Goal: Entertainment & Leisure: Browse casually

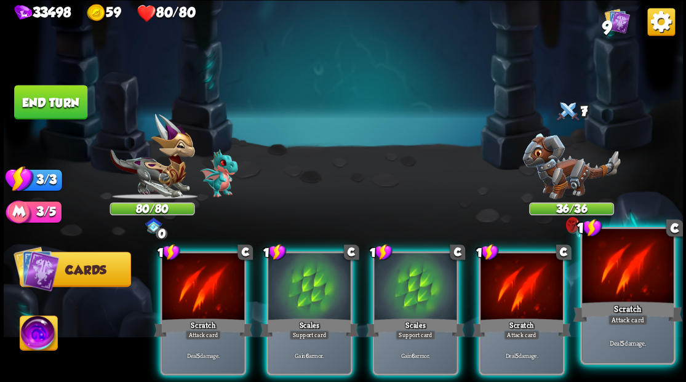
click at [623, 269] on div at bounding box center [627, 267] width 91 height 77
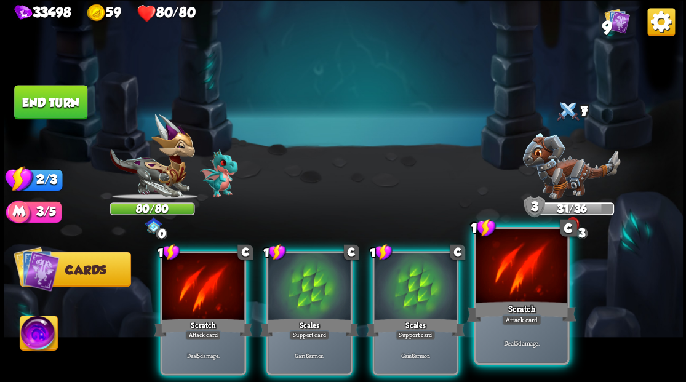
click at [521, 260] on div at bounding box center [521, 267] width 91 height 77
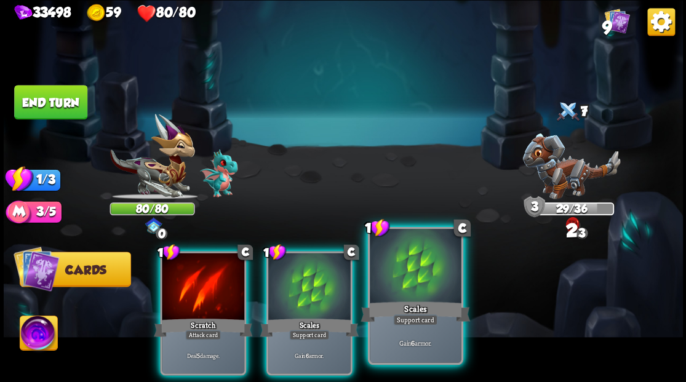
click at [383, 286] on div at bounding box center [415, 267] width 91 height 77
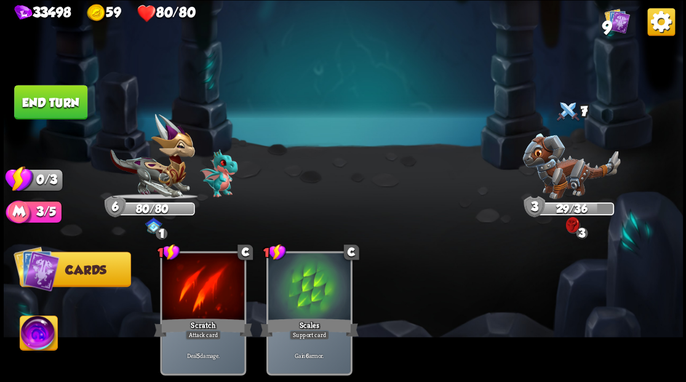
drag, startPoint x: 54, startPoint y: 103, endPoint x: 52, endPoint y: 112, distance: 8.7
click at [53, 108] on button "End turn" at bounding box center [50, 102] width 73 height 34
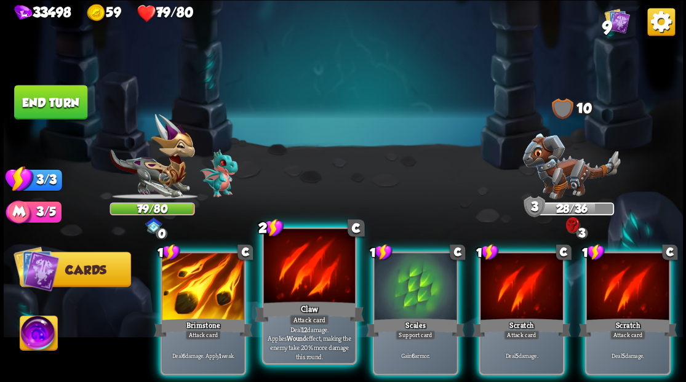
click at [308, 292] on div at bounding box center [308, 267] width 91 height 77
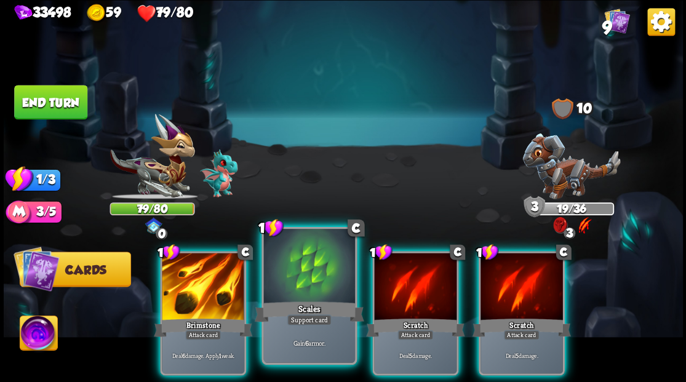
click at [306, 293] on div at bounding box center [308, 267] width 91 height 77
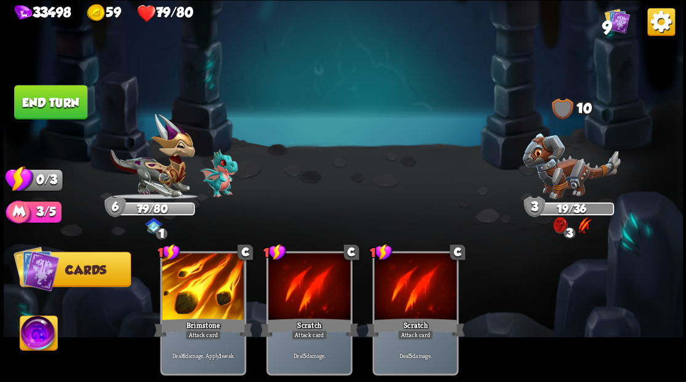
click at [70, 106] on button "End turn" at bounding box center [50, 101] width 75 height 35
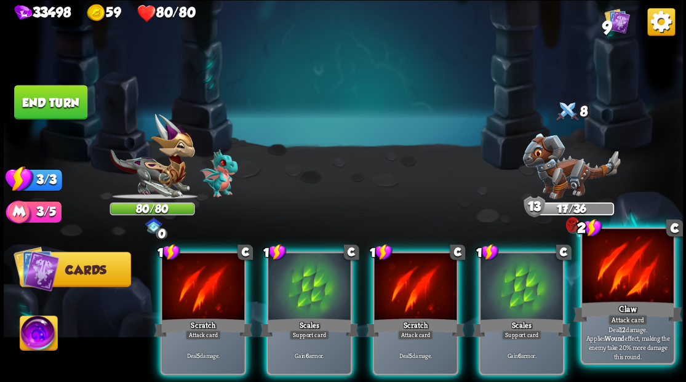
click at [636, 294] on div at bounding box center [627, 267] width 91 height 77
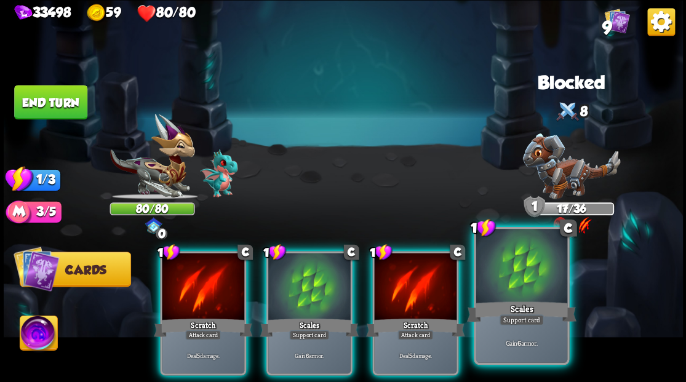
click at [521, 299] on div "Scales" at bounding box center [521, 311] width 110 height 25
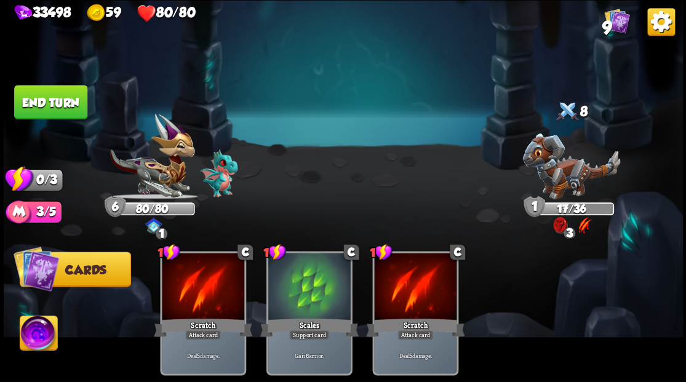
click at [73, 102] on button "End turn" at bounding box center [51, 102] width 74 height 35
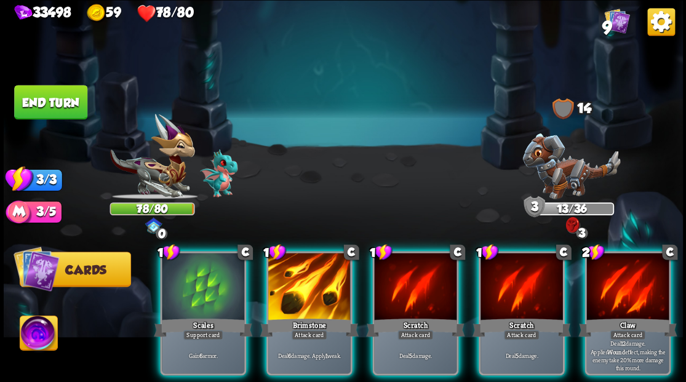
click at [566, 174] on img at bounding box center [571, 166] width 98 height 66
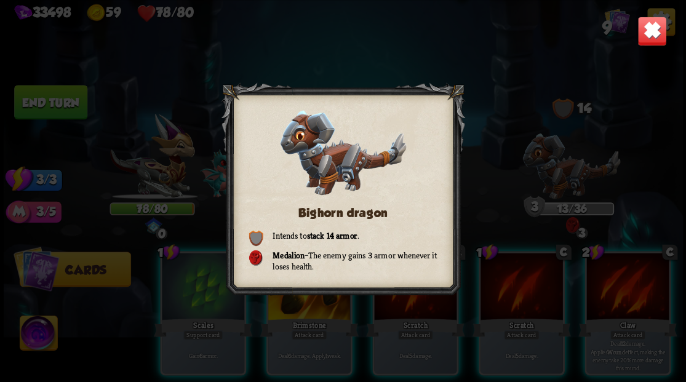
click at [655, 31] on img at bounding box center [652, 31] width 30 height 30
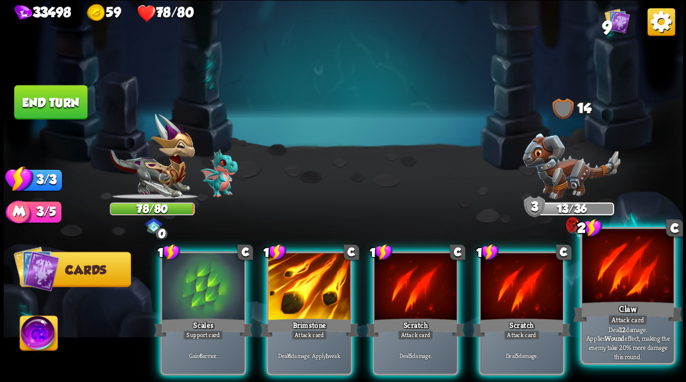
click at [625, 276] on div at bounding box center [627, 267] width 91 height 77
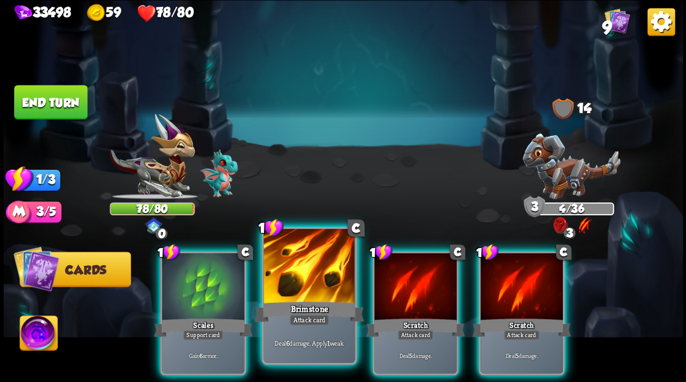
click at [303, 271] on div at bounding box center [308, 267] width 91 height 77
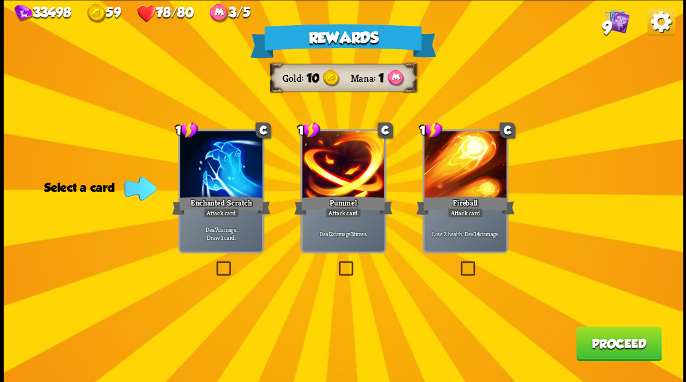
click at [617, 22] on img at bounding box center [616, 20] width 25 height 25
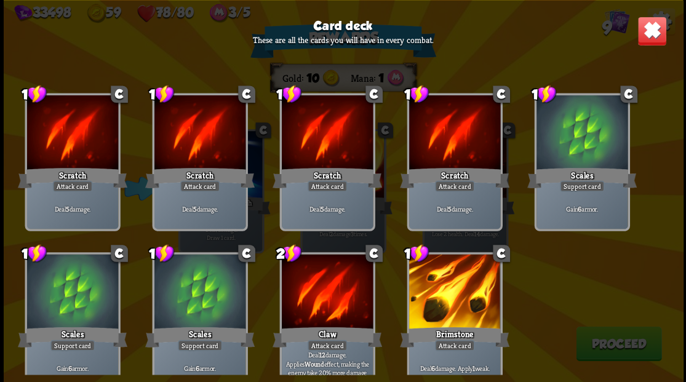
click at [660, 30] on img at bounding box center [652, 31] width 30 height 30
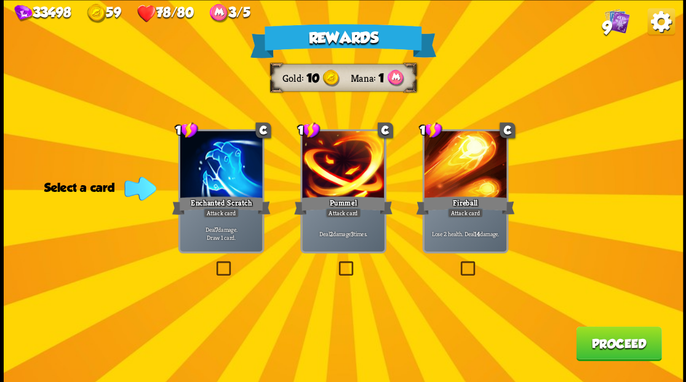
drag, startPoint x: 219, startPoint y: 266, endPoint x: 316, endPoint y: 273, distance: 97.4
click at [214, 263] on label at bounding box center [214, 263] width 0 height 0
click at [0, 0] on input "checkbox" at bounding box center [0, 0] width 0 height 0
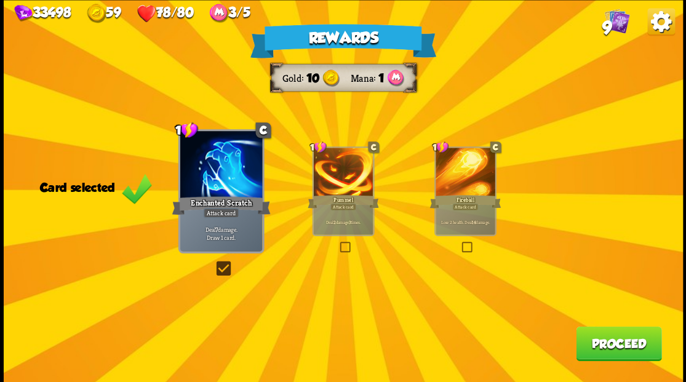
click at [606, 347] on button "Proceed" at bounding box center [619, 343] width 86 height 34
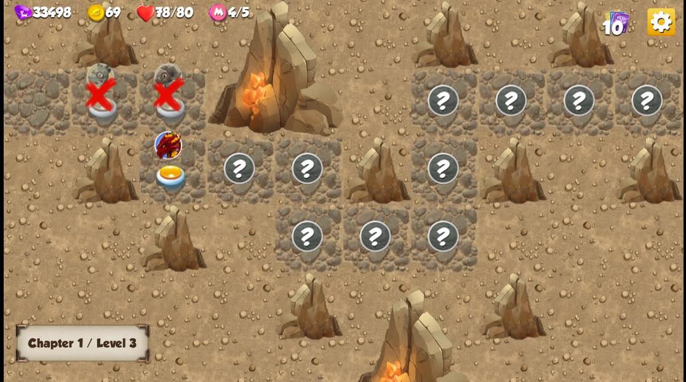
click at [175, 178] on img at bounding box center [171, 177] width 34 height 26
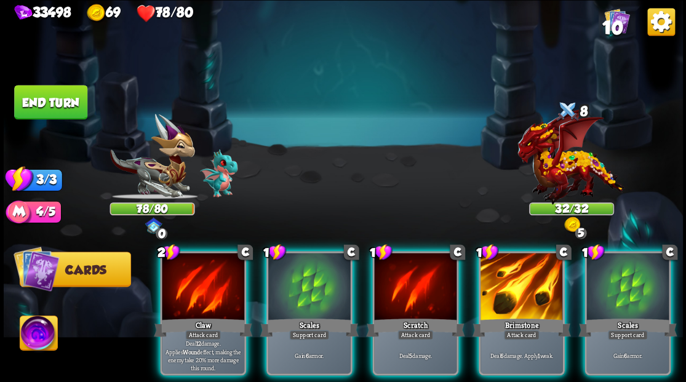
click at [570, 161] on div at bounding box center [571, 162] width 85 height 74
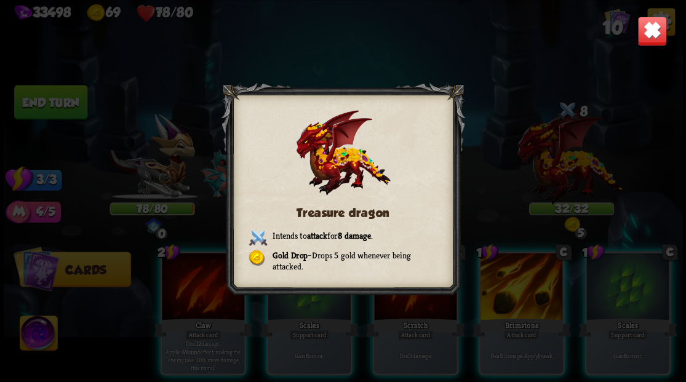
click at [418, 159] on div at bounding box center [343, 190] width 244 height 217
click at [416, 164] on div "Treasure dragon Intends to attack for 8 damage . Gold Drop – Drops 5 gold whene…" at bounding box center [343, 190] width 244 height 217
drag, startPoint x: 652, startPoint y: 32, endPoint x: 619, endPoint y: 14, distance: 38.0
click at [652, 32] on img at bounding box center [652, 31] width 30 height 30
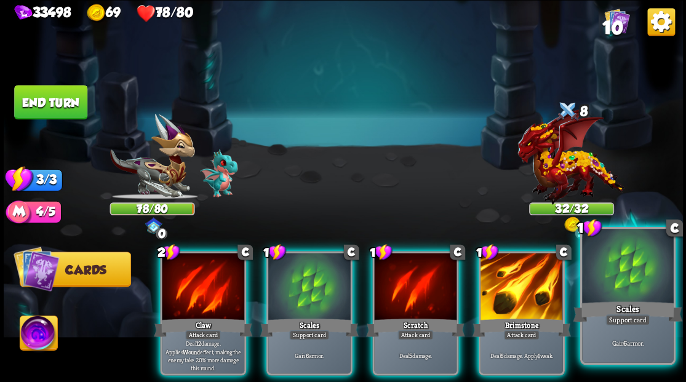
click at [644, 298] on div at bounding box center [627, 267] width 91 height 77
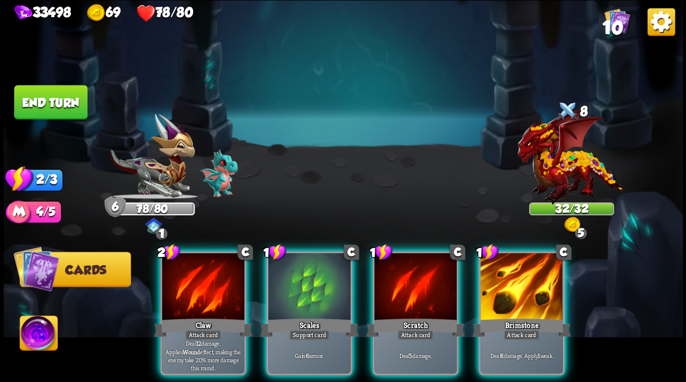
click at [499, 285] on div at bounding box center [522, 288] width 82 height 70
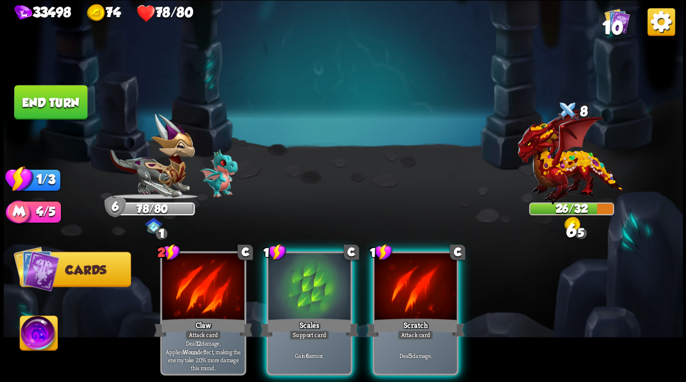
drag, startPoint x: 410, startPoint y: 276, endPoint x: 424, endPoint y: 280, distance: 14.8
click at [415, 276] on div at bounding box center [415, 288] width 82 height 70
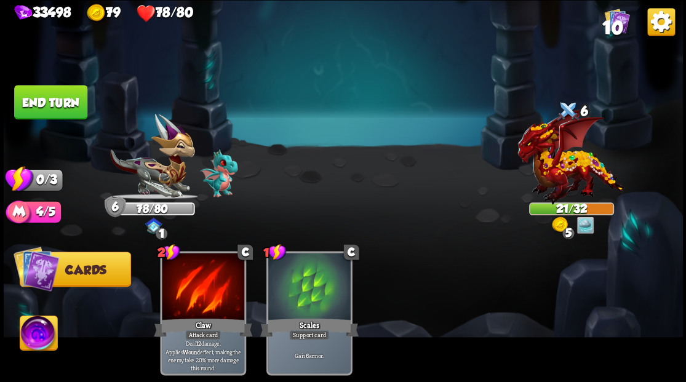
click at [57, 101] on button "End turn" at bounding box center [51, 102] width 74 height 35
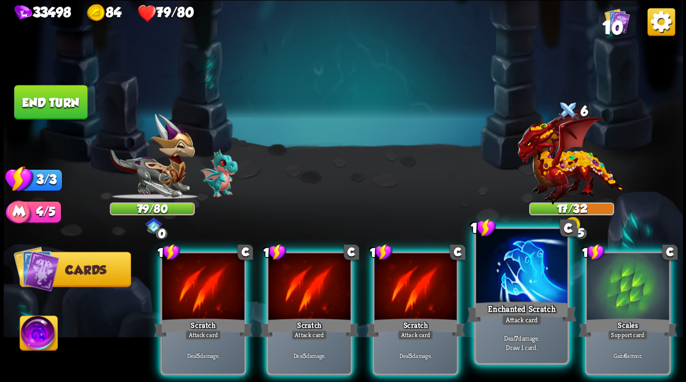
click at [516, 288] on div at bounding box center [521, 267] width 91 height 77
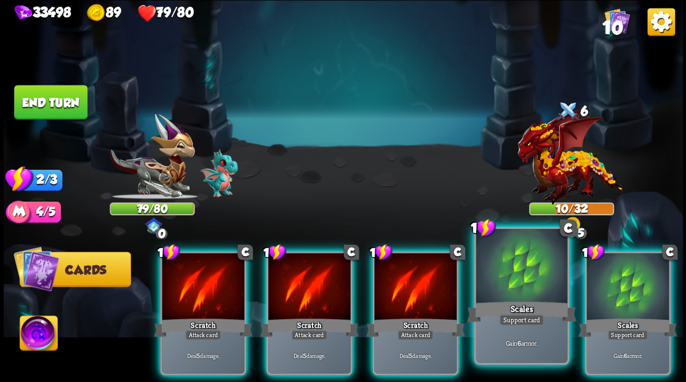
click at [521, 271] on div at bounding box center [521, 267] width 91 height 77
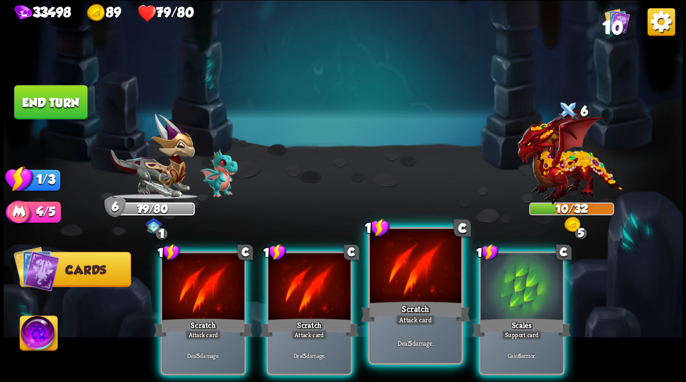
click at [407, 292] on div at bounding box center [415, 267] width 91 height 77
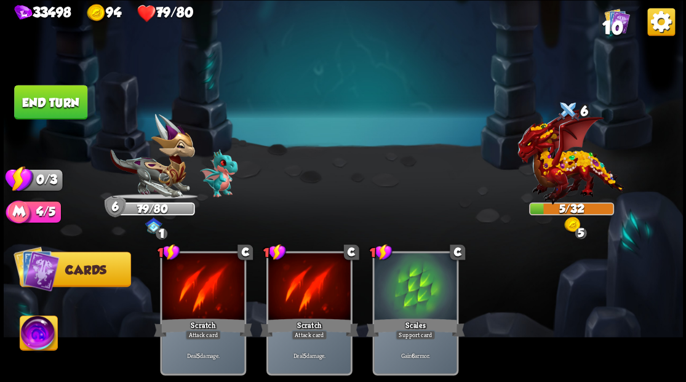
drag, startPoint x: 36, startPoint y: 97, endPoint x: 257, endPoint y: 106, distance: 221.1
click at [36, 97] on button "End turn" at bounding box center [50, 101] width 75 height 35
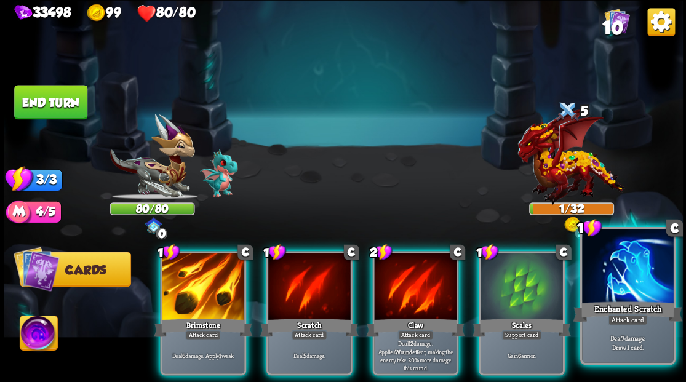
click at [626, 282] on div at bounding box center [627, 267] width 91 height 77
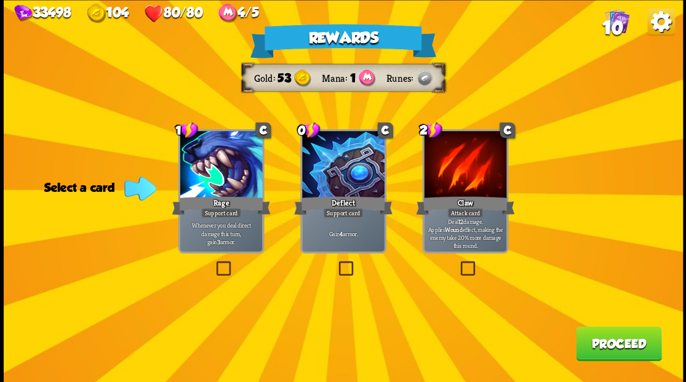
click at [336, 263] on label at bounding box center [336, 263] width 0 height 0
click at [0, 0] on input "checkbox" at bounding box center [0, 0] width 0 height 0
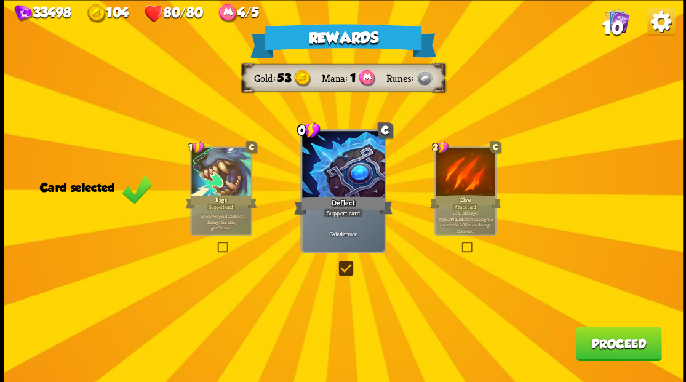
click at [622, 337] on button "Proceed" at bounding box center [619, 343] width 86 height 34
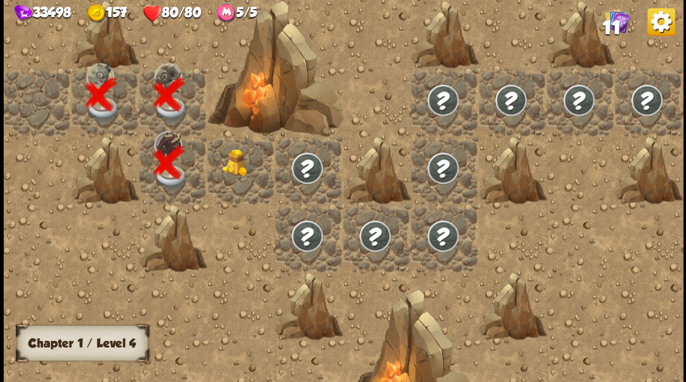
click at [223, 167] on img at bounding box center [239, 163] width 34 height 28
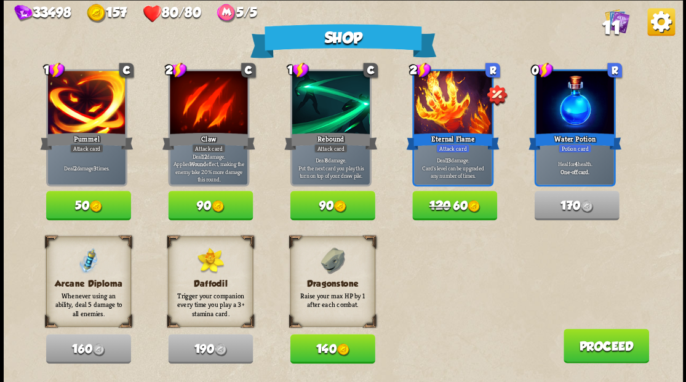
click at [327, 347] on button "140" at bounding box center [332, 349] width 85 height 30
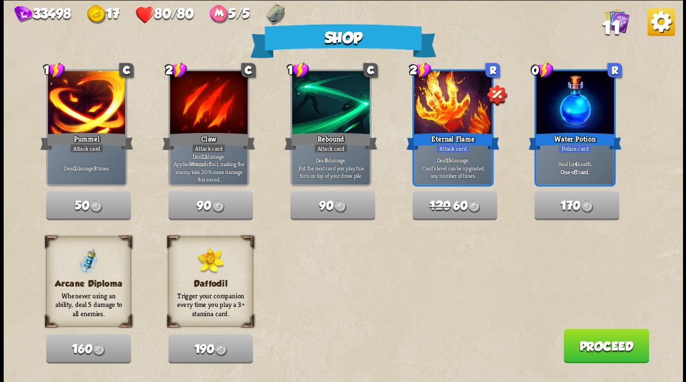
click at [592, 356] on button "Proceed" at bounding box center [606, 346] width 86 height 34
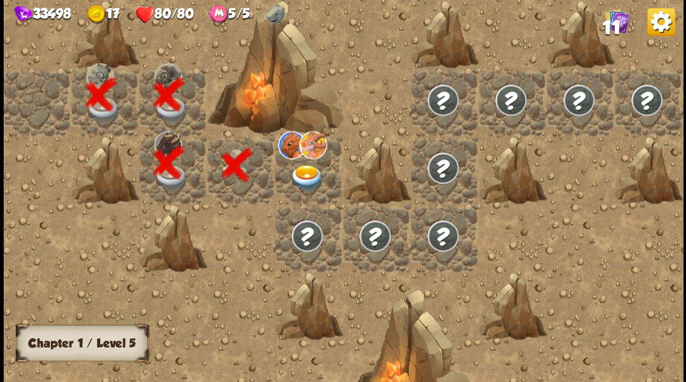
click at [301, 170] on img at bounding box center [307, 177] width 34 height 26
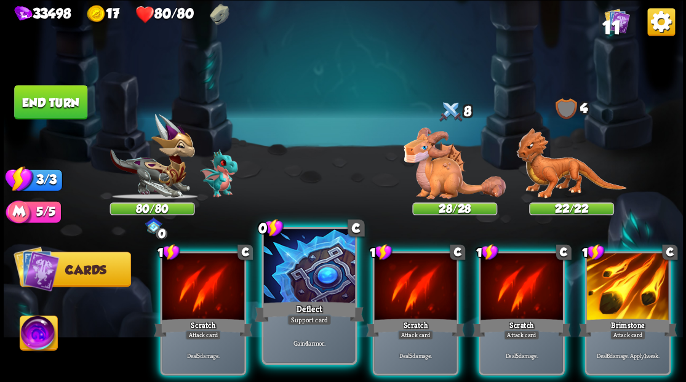
click at [303, 298] on div at bounding box center [308, 267] width 91 height 77
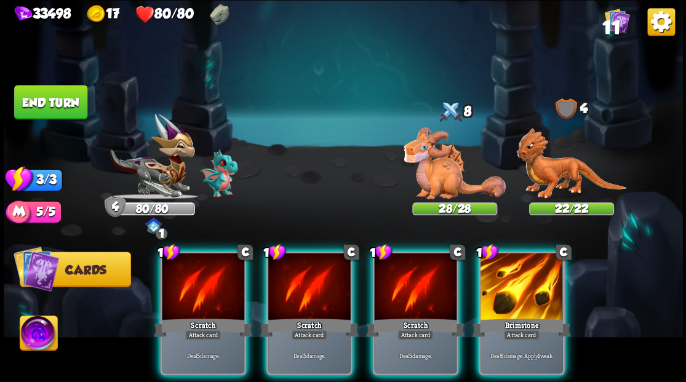
click at [545, 164] on img at bounding box center [571, 163] width 110 height 71
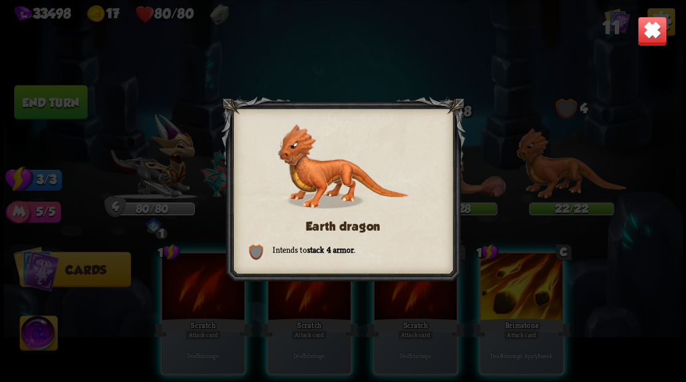
click at [654, 31] on img at bounding box center [652, 31] width 30 height 30
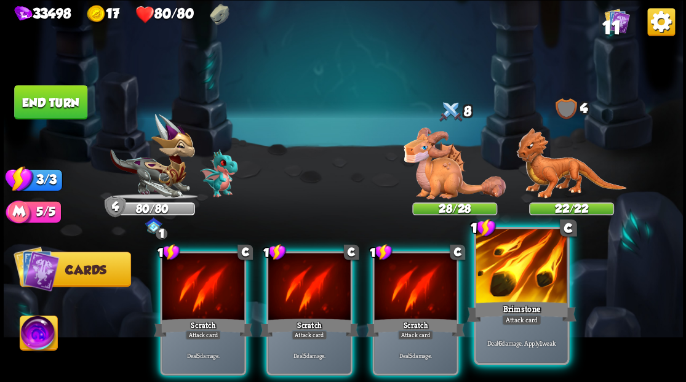
click at [539, 272] on div at bounding box center [521, 267] width 91 height 77
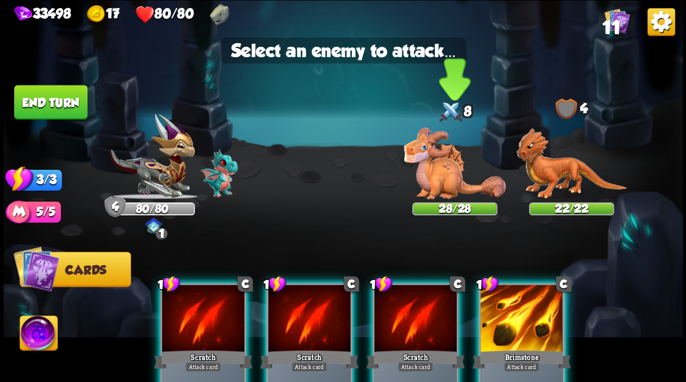
click at [459, 183] on img at bounding box center [455, 163] width 102 height 72
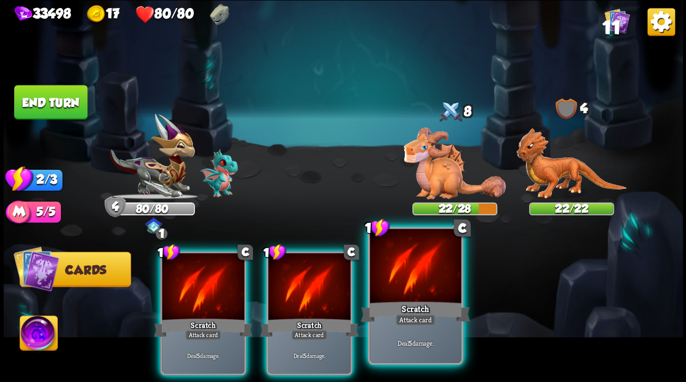
click at [418, 300] on div "Scratch" at bounding box center [416, 311] width 110 height 25
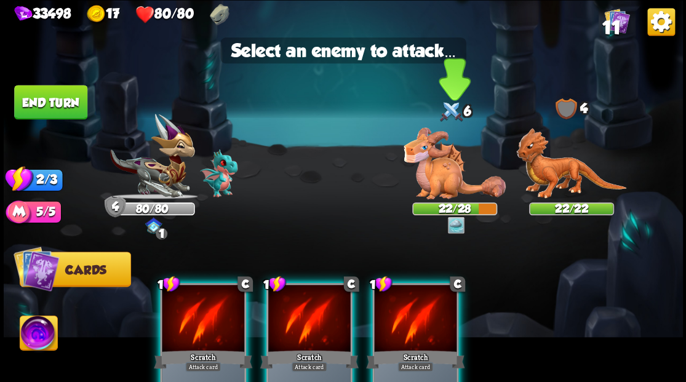
click at [441, 167] on img at bounding box center [455, 163] width 102 height 72
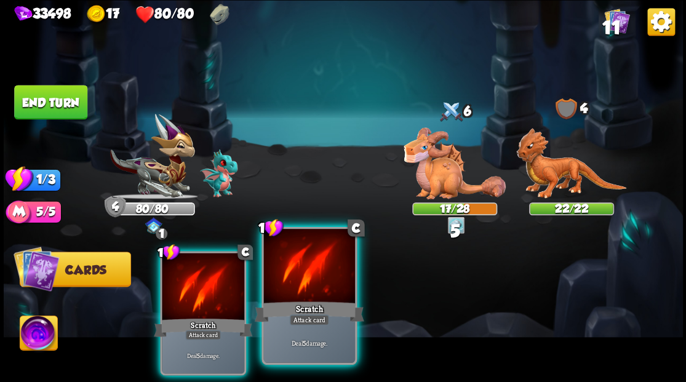
click at [302, 286] on div at bounding box center [308, 267] width 91 height 77
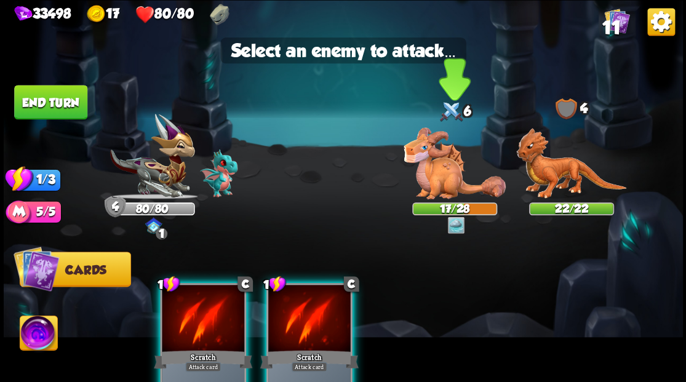
click at [423, 158] on img at bounding box center [455, 163] width 102 height 72
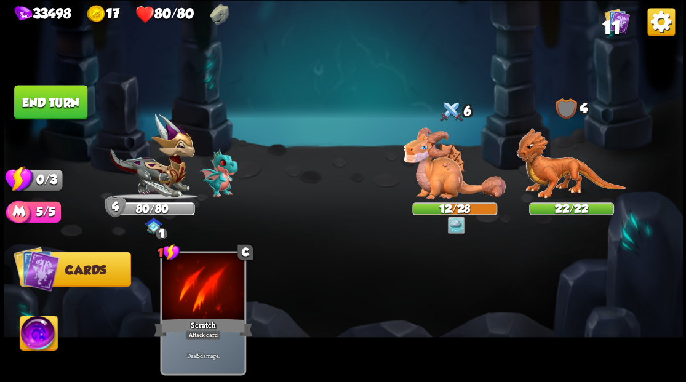
click at [63, 108] on button "End turn" at bounding box center [50, 102] width 73 height 34
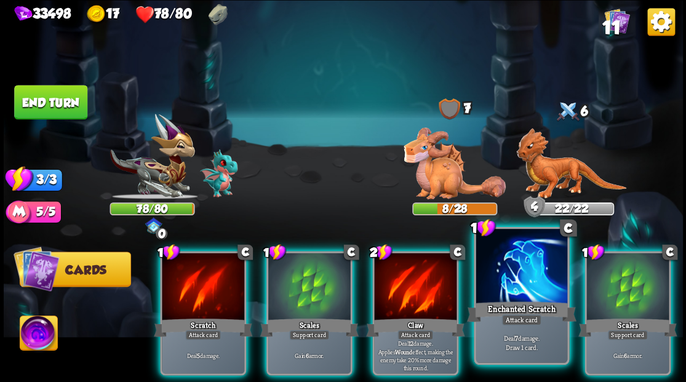
click at [510, 274] on div at bounding box center [521, 267] width 91 height 77
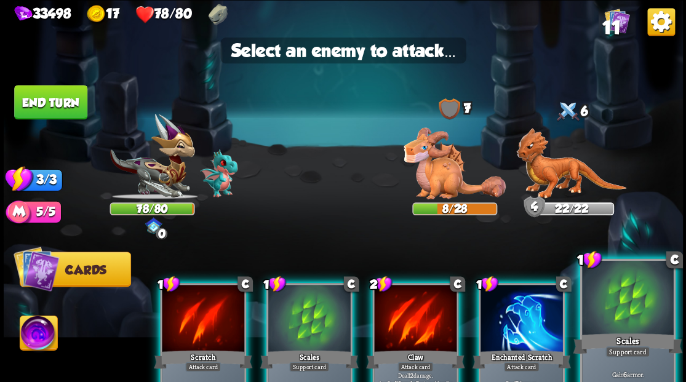
click at [617, 304] on div at bounding box center [627, 298] width 91 height 77
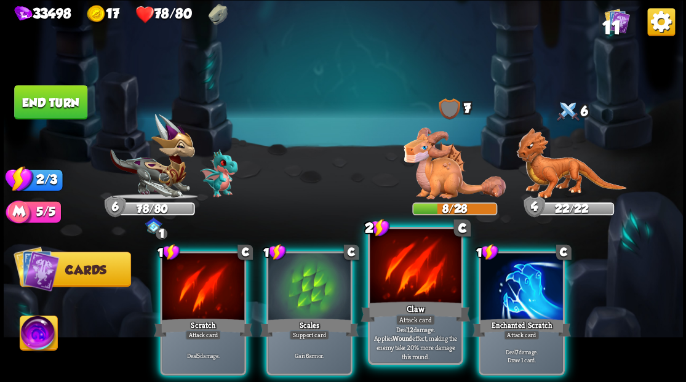
drag, startPoint x: 403, startPoint y: 295, endPoint x: 403, endPoint y: 287, distance: 7.4
click at [403, 293] on div at bounding box center [415, 267] width 91 height 77
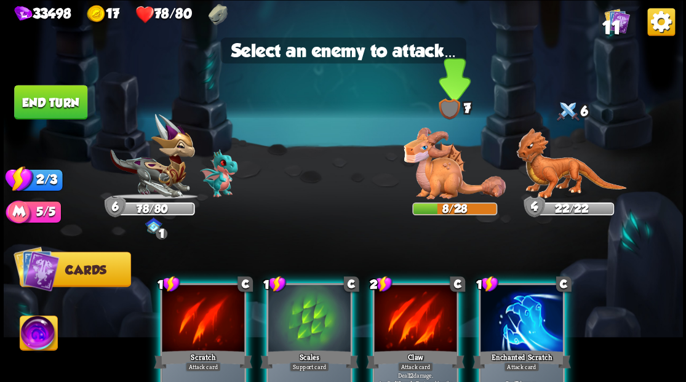
click at [429, 164] on img at bounding box center [455, 163] width 102 height 72
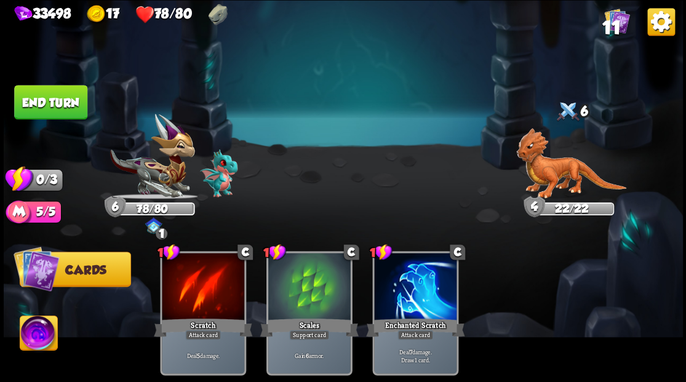
click at [49, 107] on button "End turn" at bounding box center [51, 102] width 74 height 34
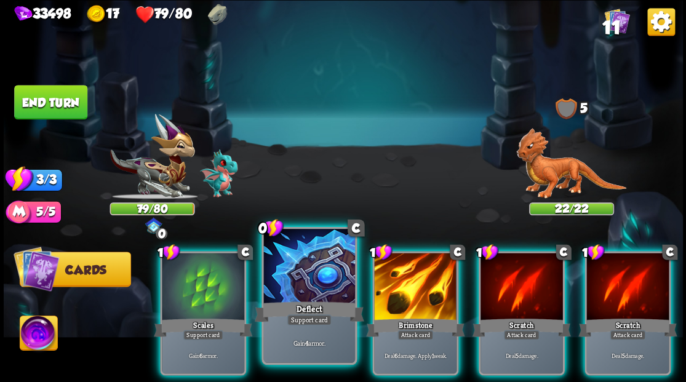
click at [316, 291] on div at bounding box center [308, 267] width 91 height 77
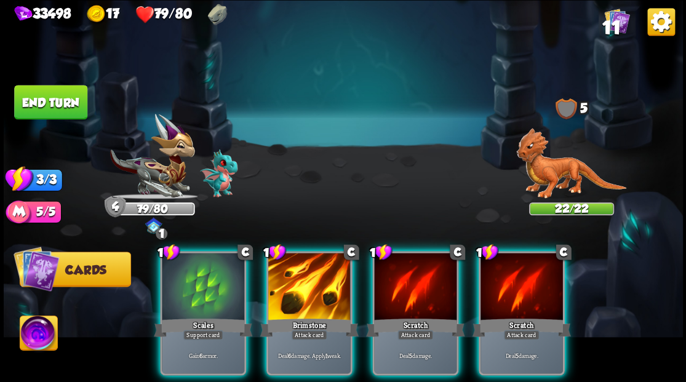
click at [551, 170] on img at bounding box center [571, 163] width 110 height 71
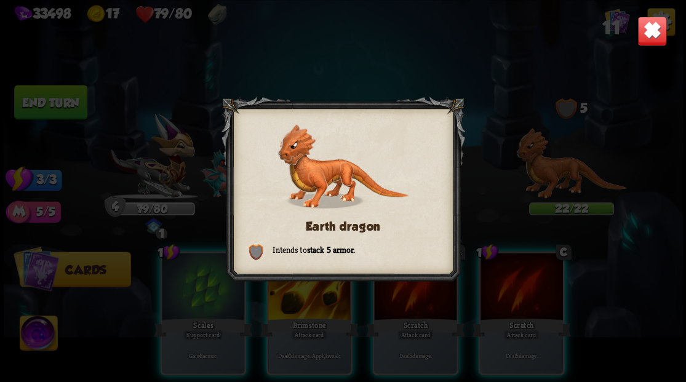
click at [650, 38] on img at bounding box center [652, 31] width 30 height 30
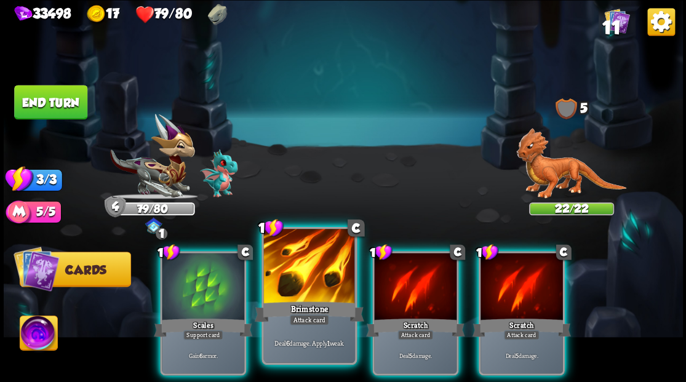
click at [298, 290] on div at bounding box center [308, 267] width 91 height 77
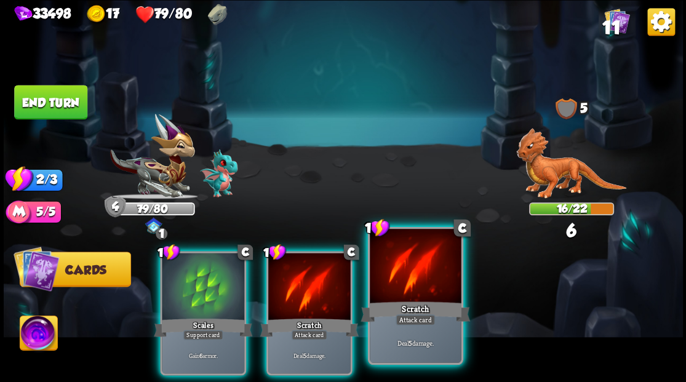
click at [400, 287] on div at bounding box center [415, 267] width 91 height 77
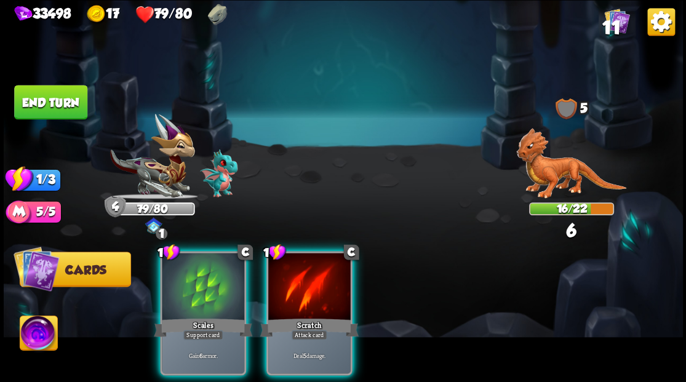
drag, startPoint x: 322, startPoint y: 292, endPoint x: 290, endPoint y: 278, distance: 35.6
click at [316, 292] on div at bounding box center [309, 288] width 82 height 70
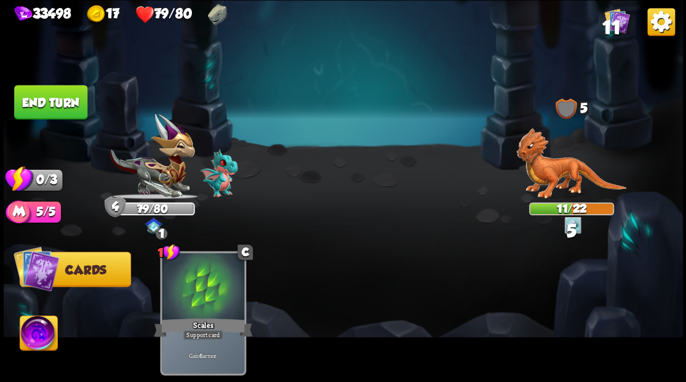
drag, startPoint x: 70, startPoint y: 102, endPoint x: 170, endPoint y: 103, distance: 99.7
click at [70, 103] on button "End turn" at bounding box center [51, 101] width 74 height 35
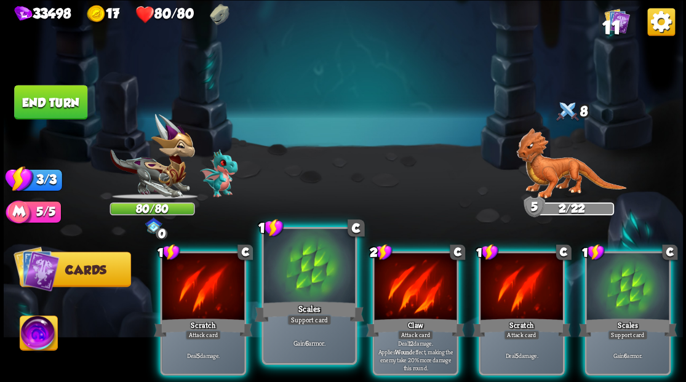
click at [306, 289] on div at bounding box center [308, 267] width 91 height 77
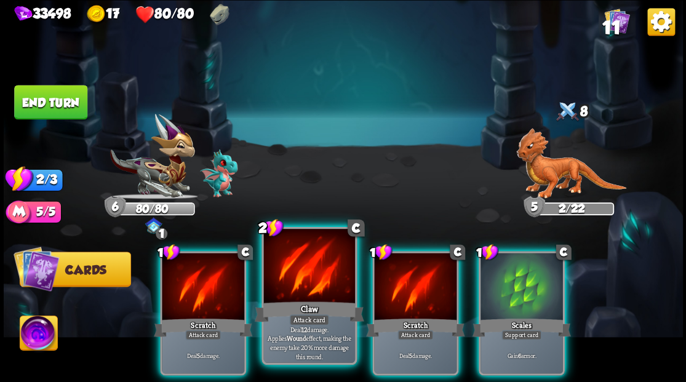
click at [306, 289] on div at bounding box center [308, 267] width 91 height 77
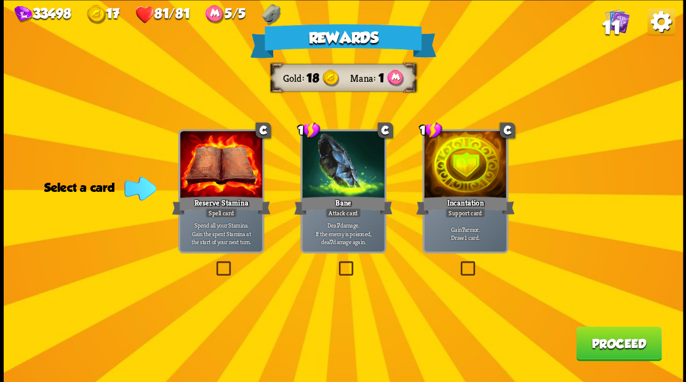
click at [606, 27] on span "11" at bounding box center [611, 27] width 18 height 21
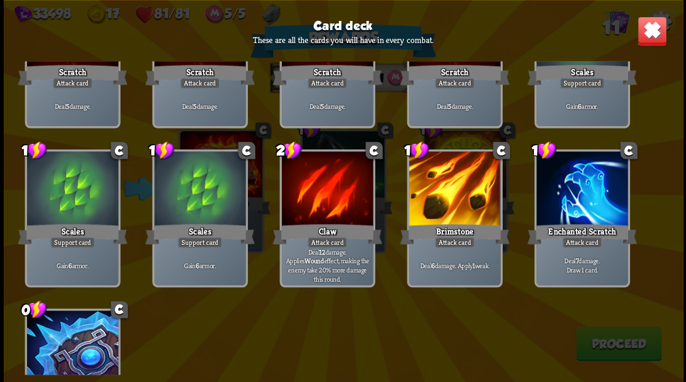
scroll to position [80, 0]
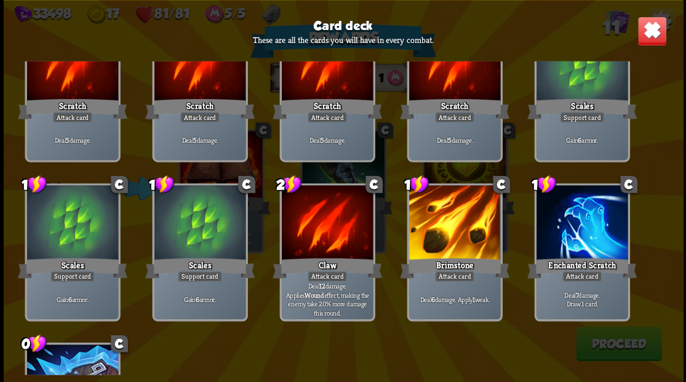
click at [646, 24] on img at bounding box center [652, 31] width 30 height 30
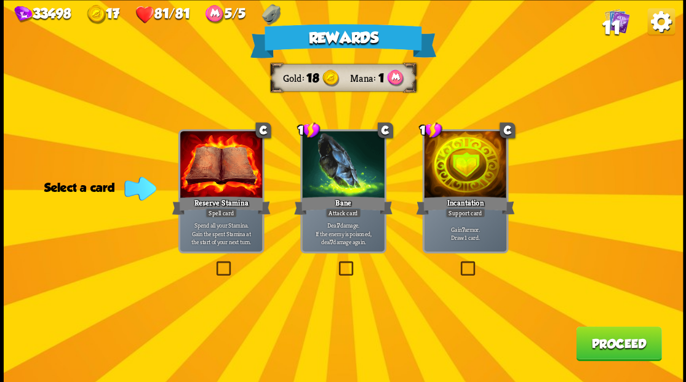
drag, startPoint x: 466, startPoint y: 269, endPoint x: 548, endPoint y: 315, distance: 94.0
click at [458, 263] on label at bounding box center [458, 263] width 0 height 0
click at [0, 0] on input "checkbox" at bounding box center [0, 0] width 0 height 0
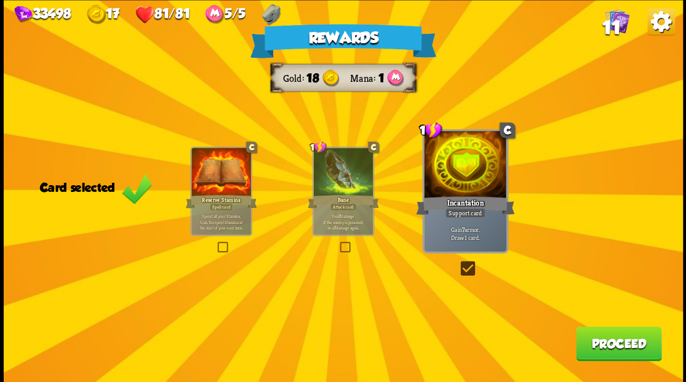
click at [617, 350] on button "Proceed" at bounding box center [619, 343] width 86 height 34
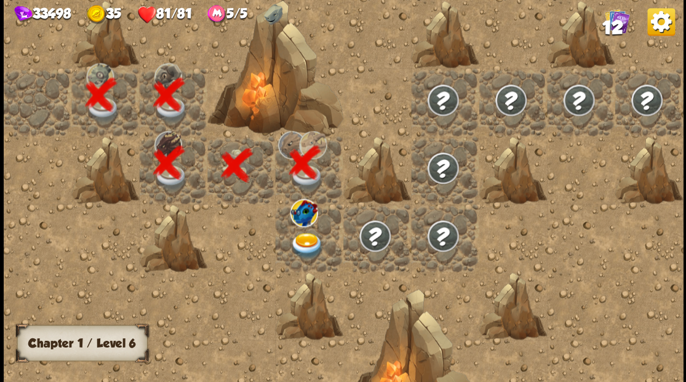
click at [302, 246] on img at bounding box center [307, 246] width 34 height 26
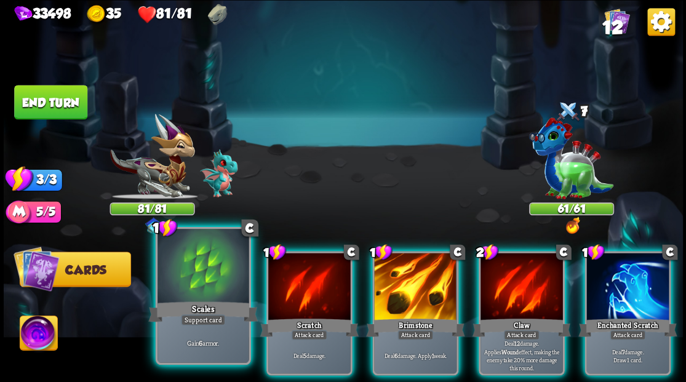
click at [198, 278] on div at bounding box center [203, 267] width 91 height 77
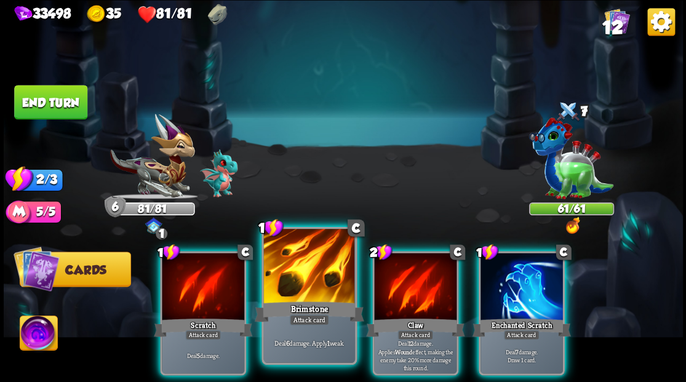
click at [318, 270] on div at bounding box center [308, 267] width 91 height 77
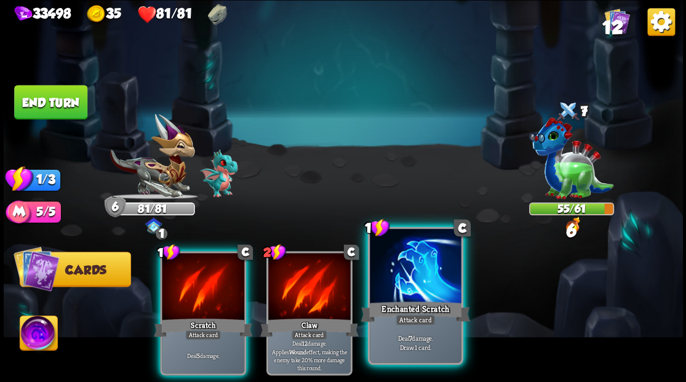
click at [408, 283] on div at bounding box center [415, 267] width 91 height 77
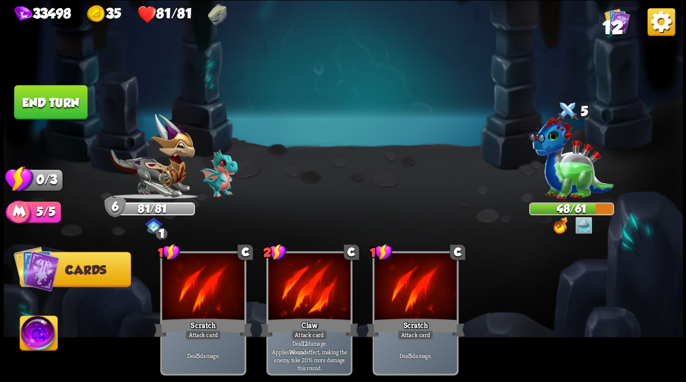
click at [52, 98] on button "End turn" at bounding box center [50, 102] width 73 height 34
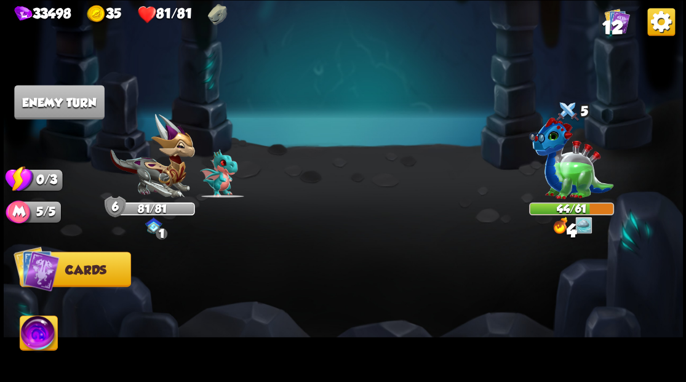
click at [614, 20] on span "12" at bounding box center [612, 27] width 21 height 21
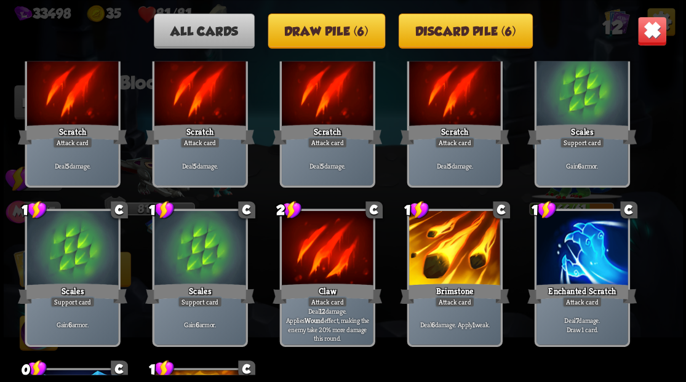
scroll to position [38, 0]
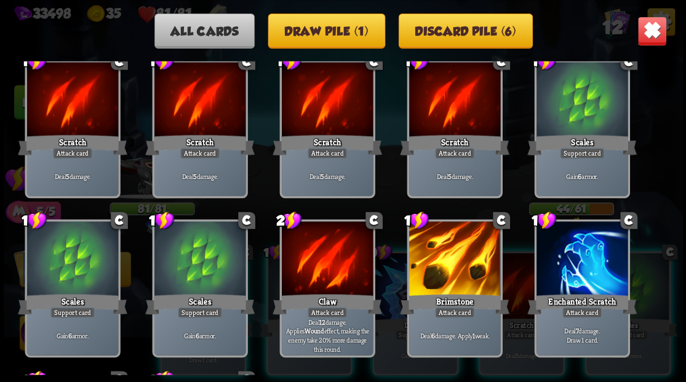
click at [657, 28] on img at bounding box center [652, 31] width 30 height 30
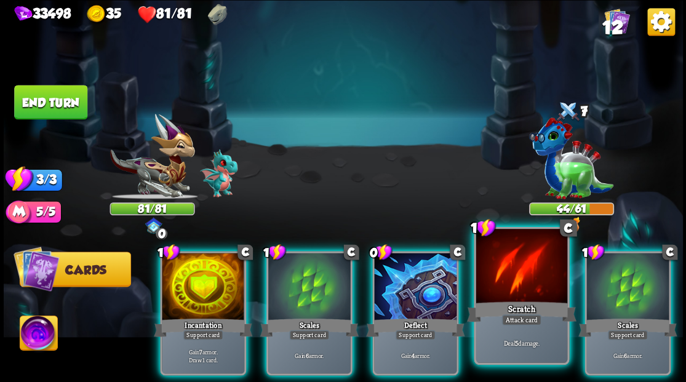
click at [542, 271] on div at bounding box center [521, 267] width 91 height 77
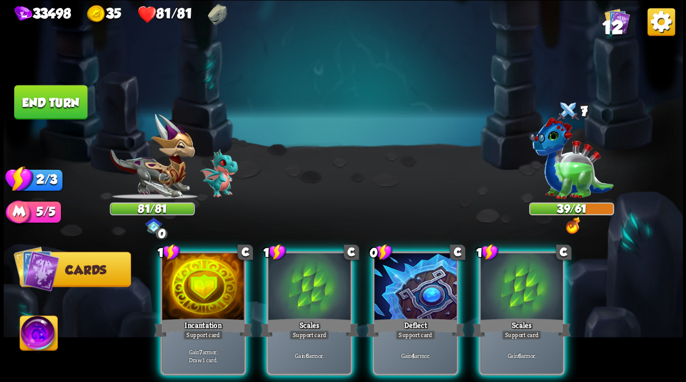
drag, startPoint x: 206, startPoint y: 265, endPoint x: 399, endPoint y: 209, distance: 201.2
click at [206, 265] on div at bounding box center [203, 288] width 82 height 70
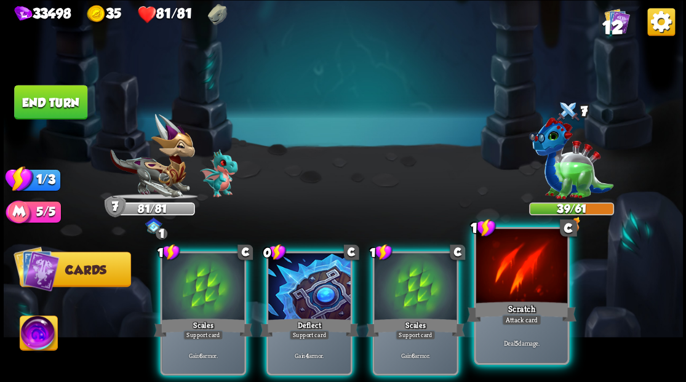
click at [535, 294] on div at bounding box center [521, 267] width 91 height 77
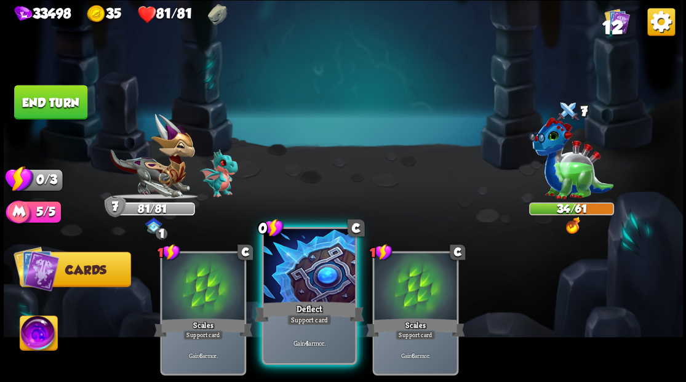
click at [293, 281] on div at bounding box center [308, 267] width 91 height 77
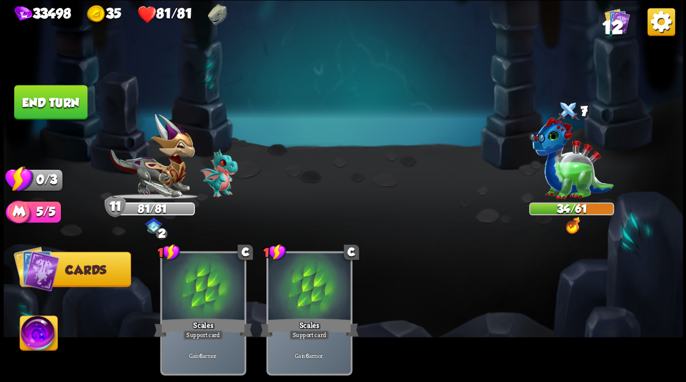
click at [52, 76] on img at bounding box center [343, 191] width 679 height 382
click at [64, 106] on button "End turn" at bounding box center [50, 102] width 73 height 34
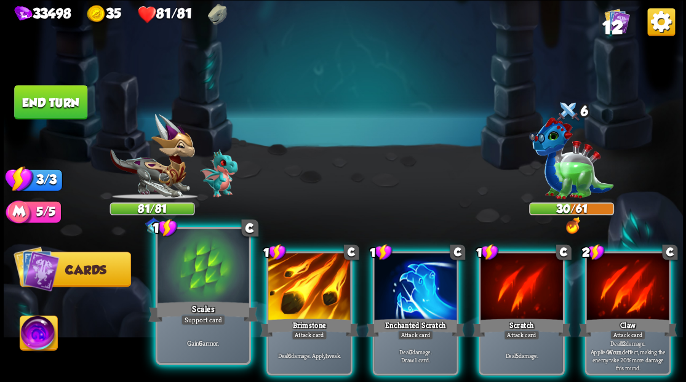
click at [199, 282] on div at bounding box center [203, 267] width 91 height 77
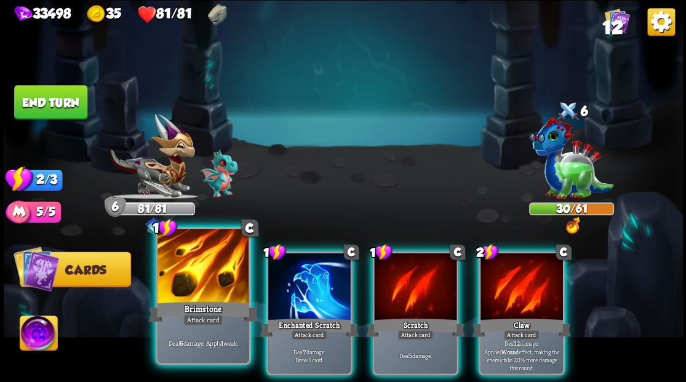
click at [199, 265] on div at bounding box center [203, 267] width 91 height 77
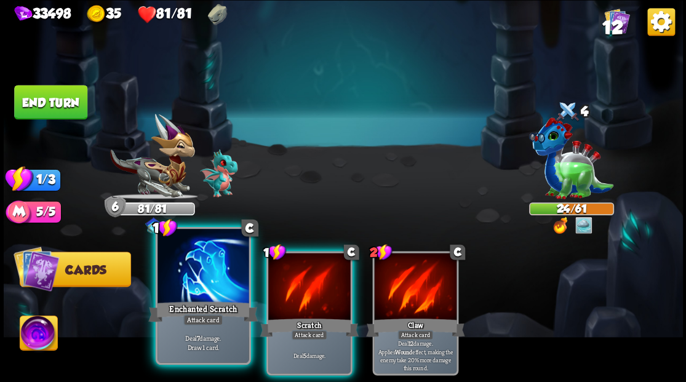
click at [207, 265] on div at bounding box center [203, 267] width 91 height 77
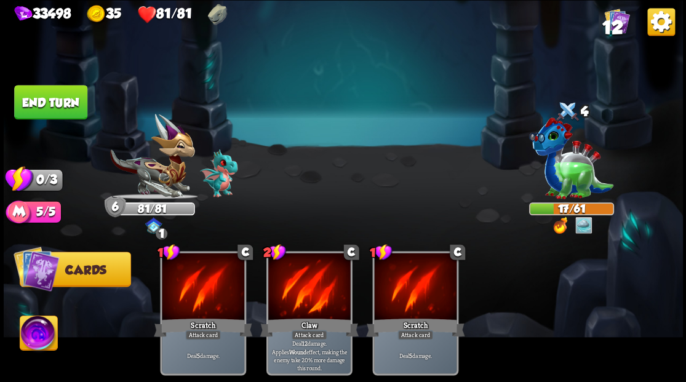
click at [56, 102] on button "End turn" at bounding box center [50, 102] width 73 height 34
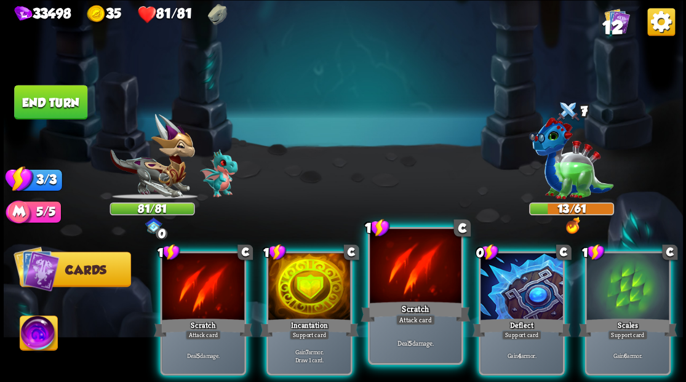
click at [407, 270] on div at bounding box center [415, 267] width 91 height 77
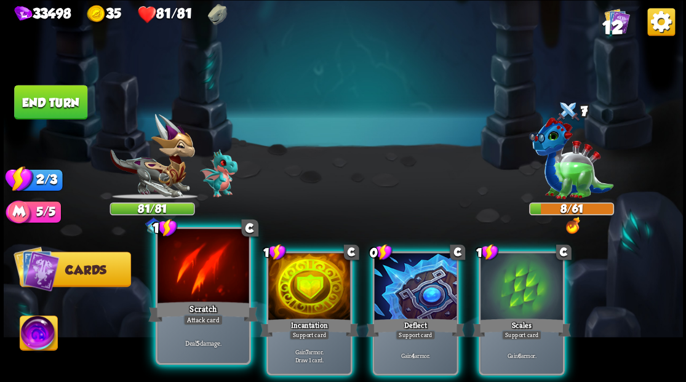
click at [186, 292] on div at bounding box center [203, 267] width 91 height 77
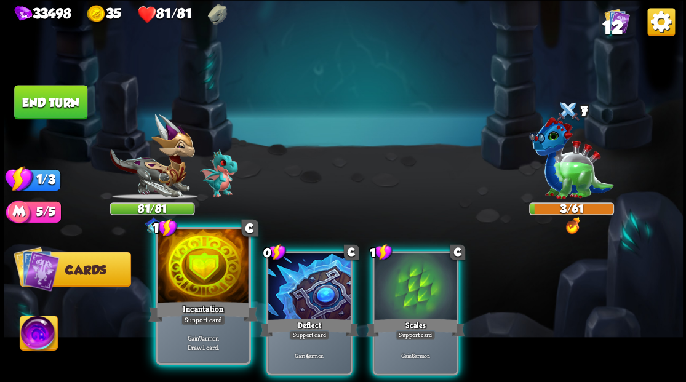
click at [204, 290] on div at bounding box center [203, 267] width 91 height 77
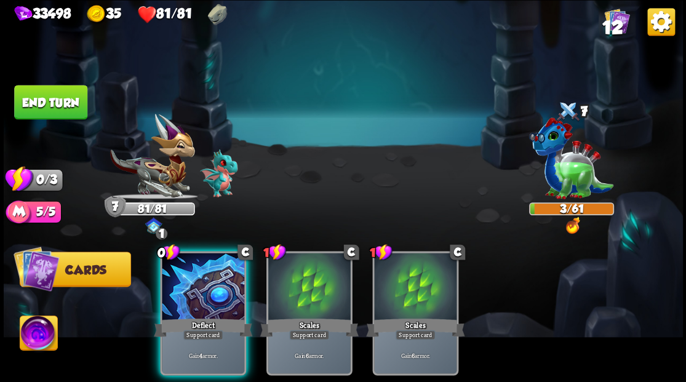
click at [64, 99] on button "End turn" at bounding box center [51, 102] width 74 height 35
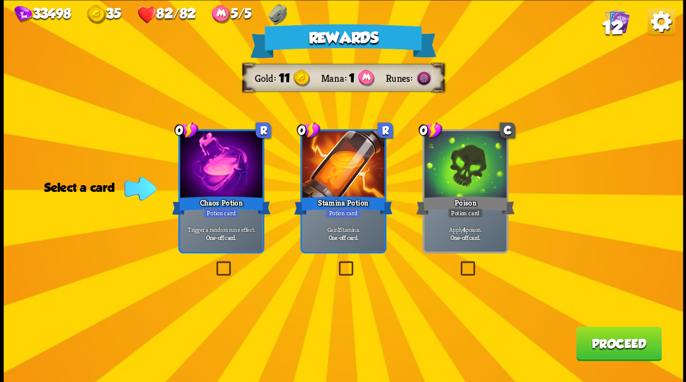
click at [214, 263] on label at bounding box center [214, 263] width 0 height 0
click at [0, 0] on input "checkbox" at bounding box center [0, 0] width 0 height 0
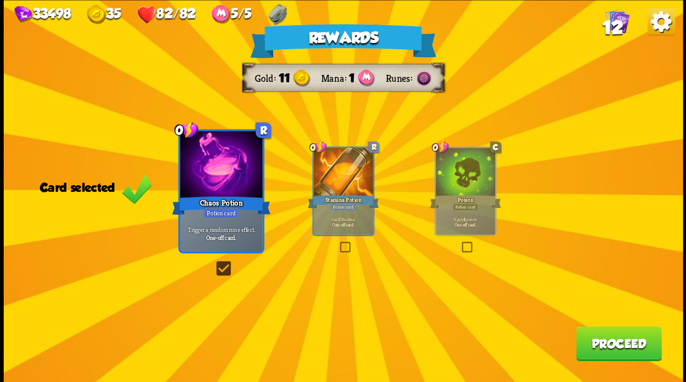
click at [609, 354] on button "Proceed" at bounding box center [619, 343] width 86 height 34
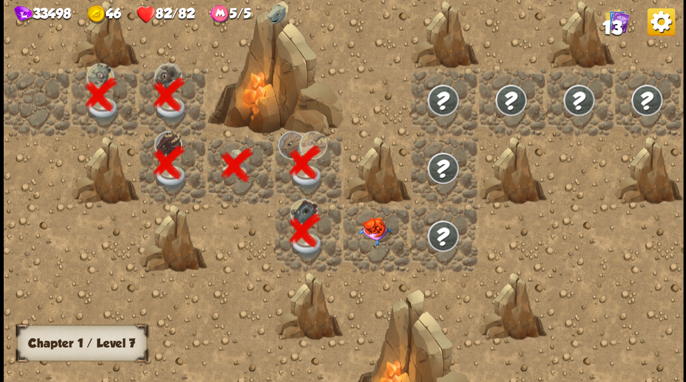
click at [364, 243] on div at bounding box center [377, 238] width 68 height 68
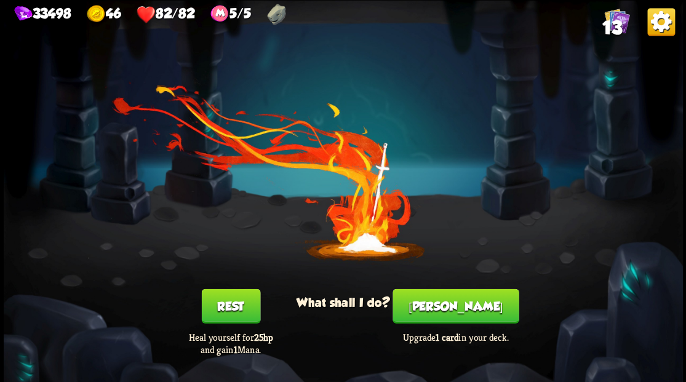
click at [452, 311] on button "[PERSON_NAME]" at bounding box center [456, 306] width 126 height 34
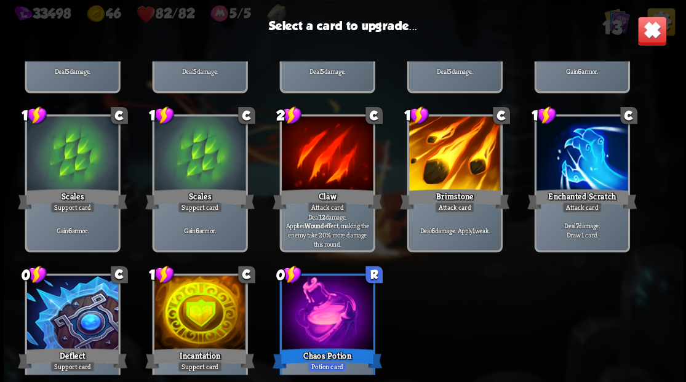
scroll to position [202, 0]
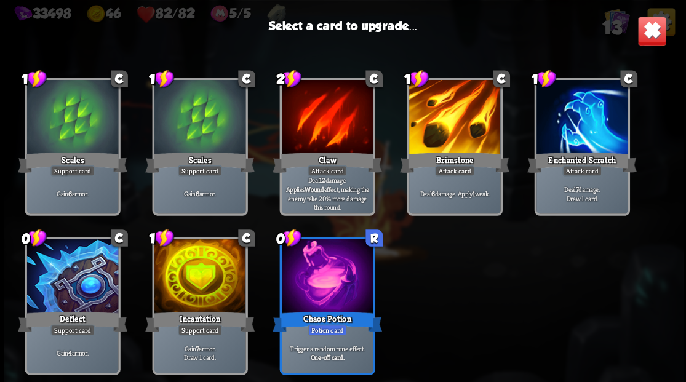
click at [454, 119] on div at bounding box center [454, 118] width 91 height 77
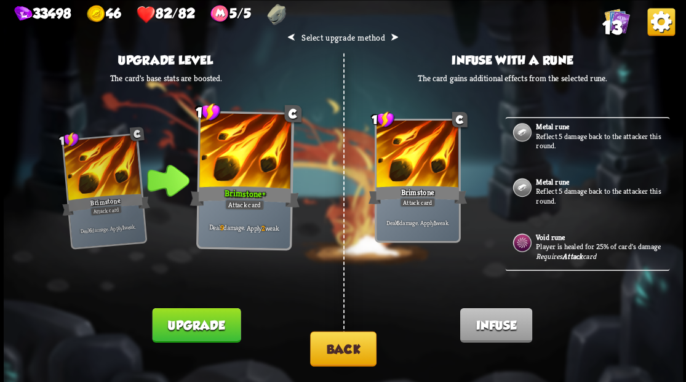
scroll to position [0, 0]
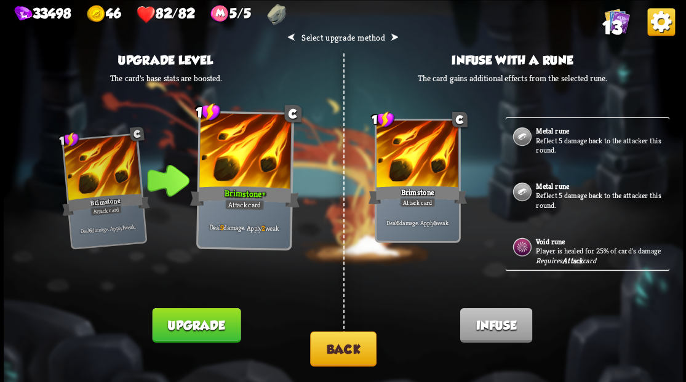
click at [570, 145] on p "Reflect 5 damage back to the attacker this round." at bounding box center [601, 144] width 131 height 19
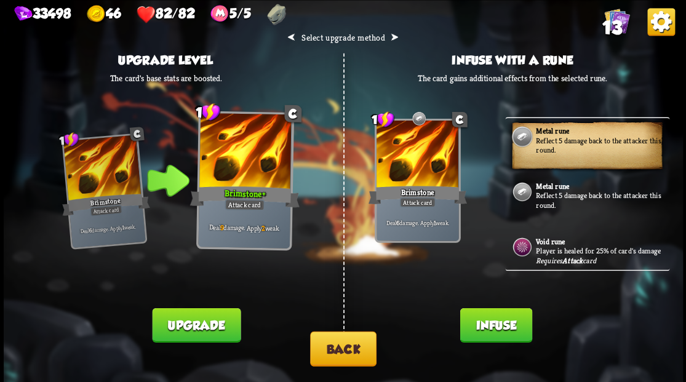
click at [501, 326] on button "Infuse" at bounding box center [496, 325] width 72 height 34
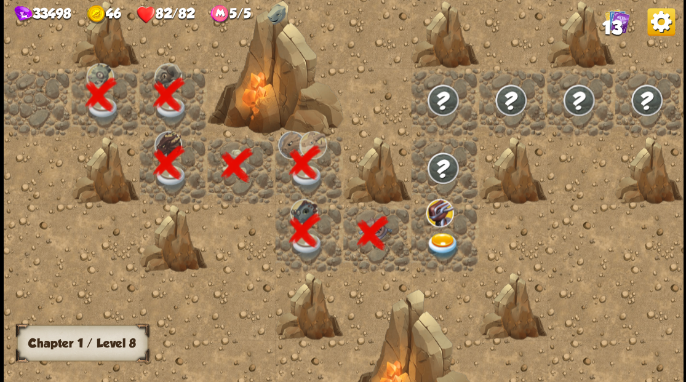
click at [441, 241] on img at bounding box center [443, 246] width 34 height 26
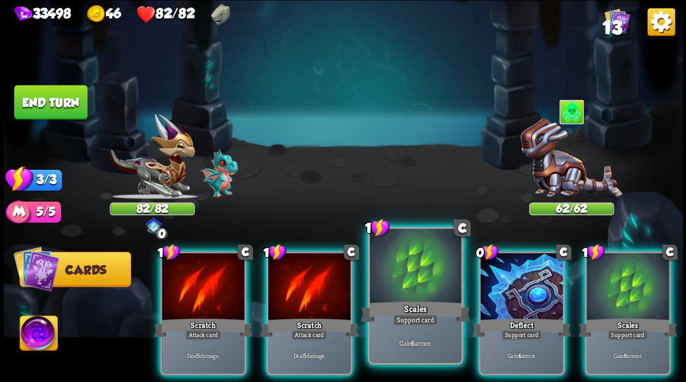
click at [431, 273] on div at bounding box center [415, 267] width 91 height 77
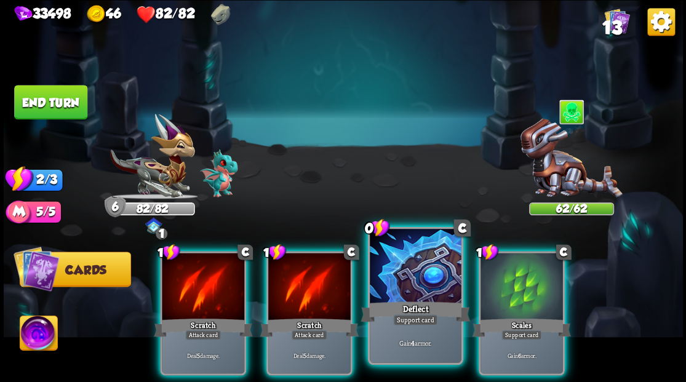
click at [432, 271] on div at bounding box center [415, 267] width 91 height 77
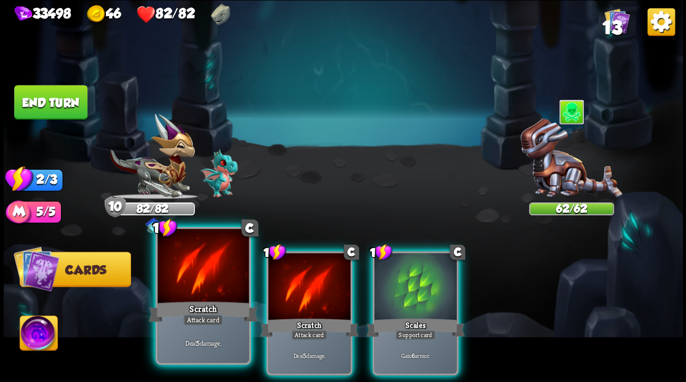
click at [220, 268] on div at bounding box center [203, 267] width 91 height 77
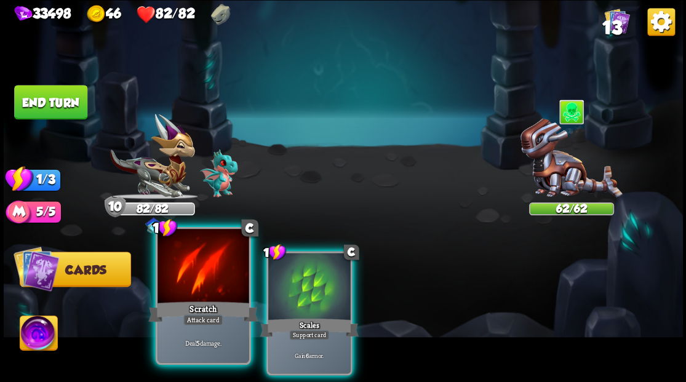
click at [221, 268] on div at bounding box center [203, 267] width 91 height 77
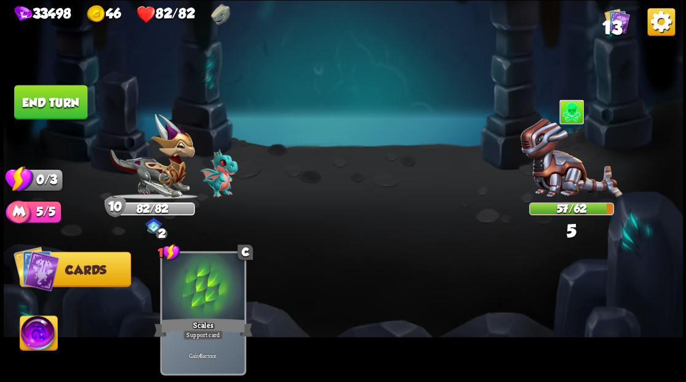
click at [55, 112] on button "End turn" at bounding box center [51, 102] width 74 height 35
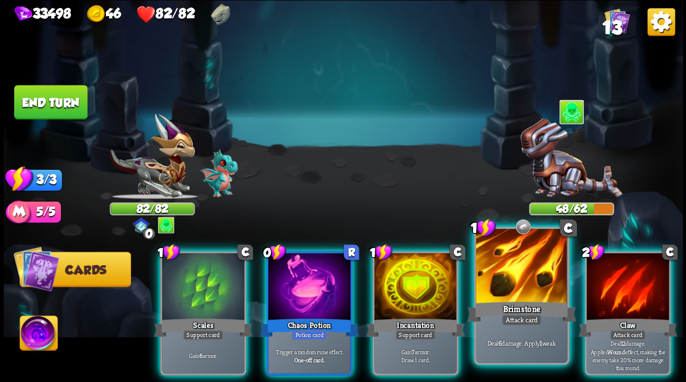
click at [529, 282] on div at bounding box center [521, 267] width 91 height 77
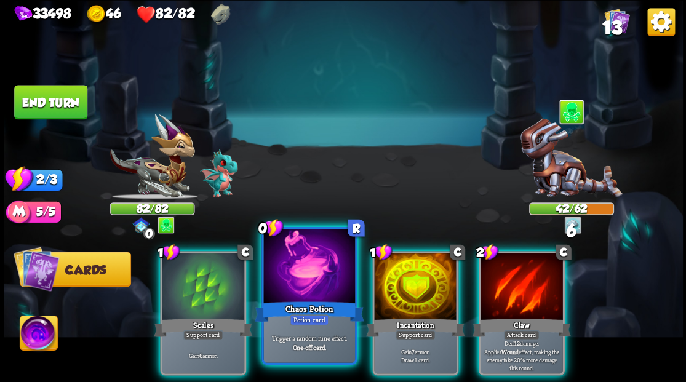
click at [303, 278] on div at bounding box center [308, 267] width 91 height 77
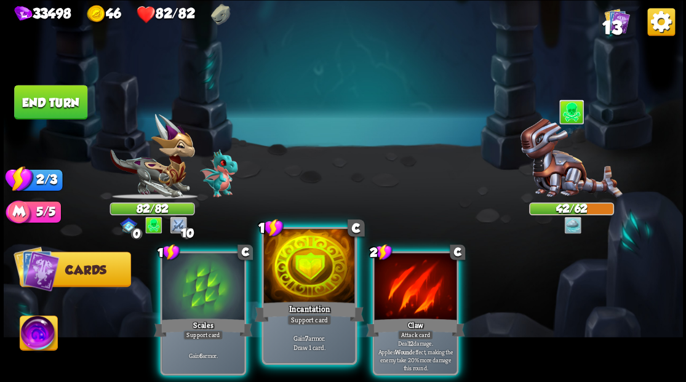
click at [302, 281] on div at bounding box center [308, 267] width 91 height 77
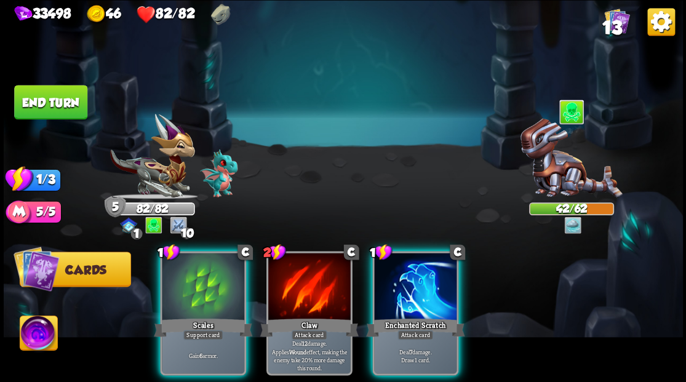
click at [399, 290] on div at bounding box center [415, 288] width 82 height 70
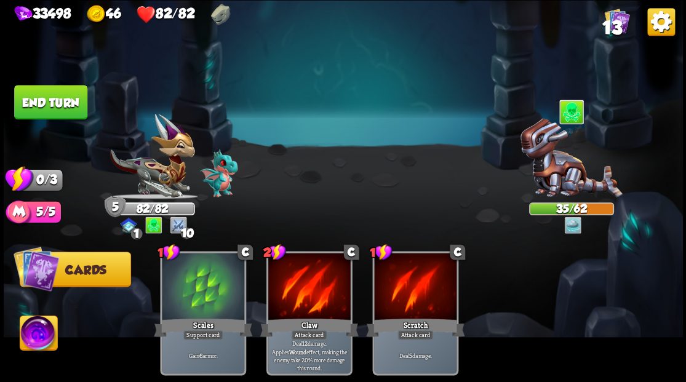
click at [46, 107] on button "End turn" at bounding box center [50, 101] width 75 height 35
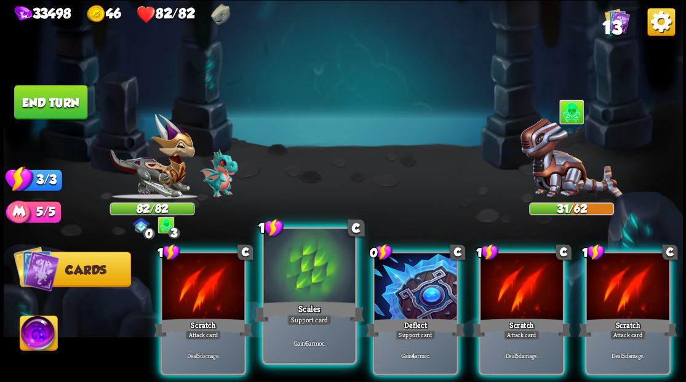
click at [303, 258] on div at bounding box center [308, 267] width 91 height 77
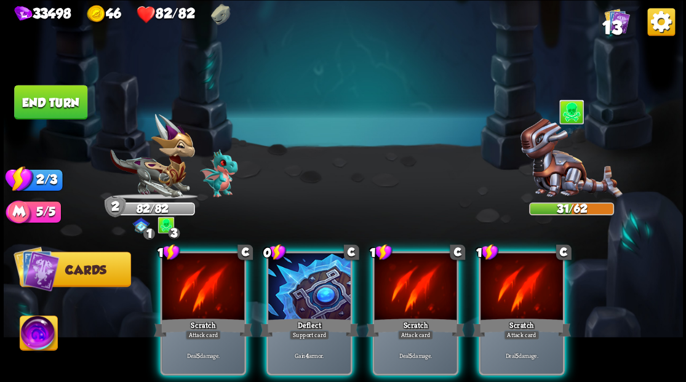
click at [302, 258] on div at bounding box center [309, 288] width 82 height 70
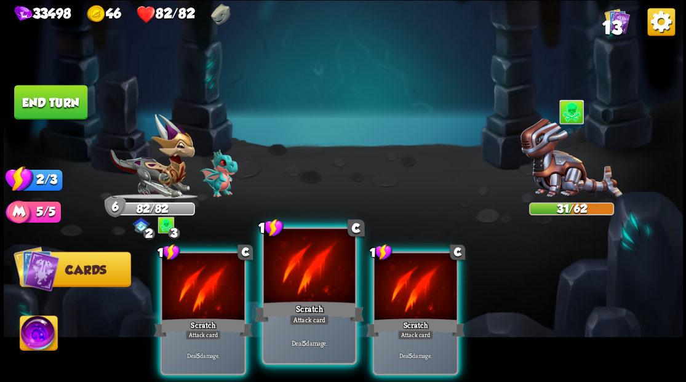
click at [311, 269] on div at bounding box center [308, 267] width 91 height 77
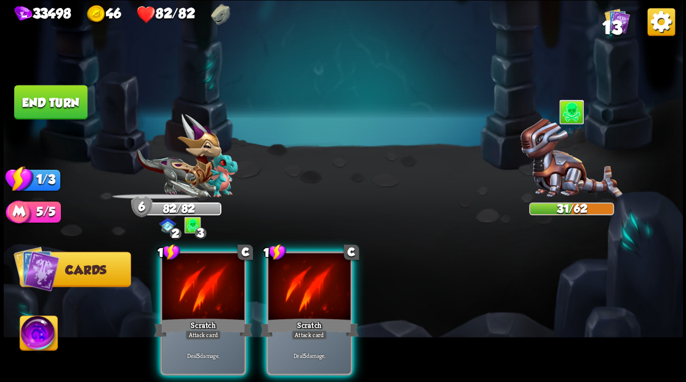
click at [340, 278] on div at bounding box center [309, 288] width 82 height 70
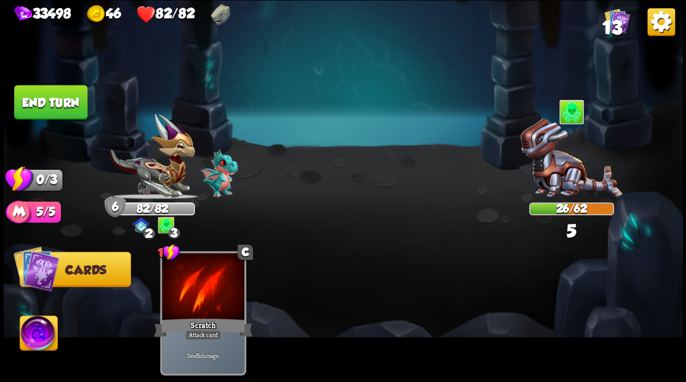
click at [65, 107] on button "End turn" at bounding box center [50, 102] width 73 height 34
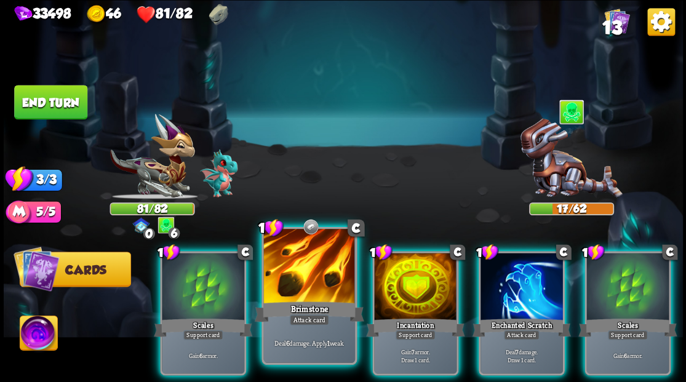
click at [304, 263] on div at bounding box center [308, 267] width 91 height 77
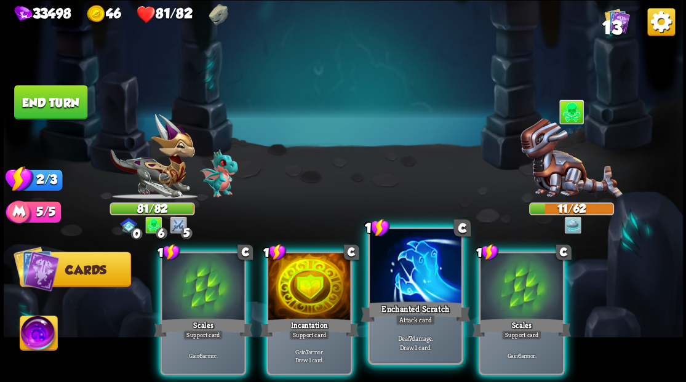
click at [402, 279] on div at bounding box center [415, 267] width 91 height 77
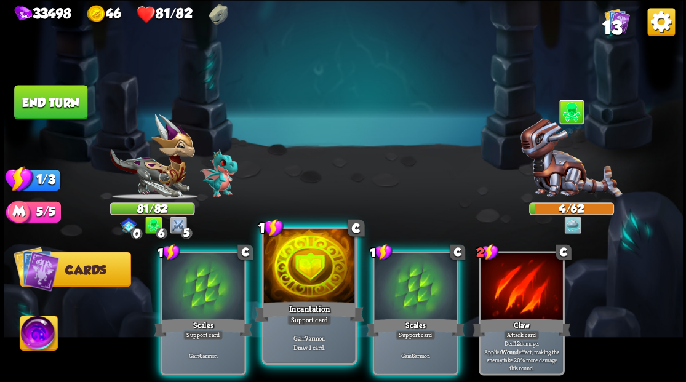
click at [294, 274] on div at bounding box center [308, 267] width 91 height 77
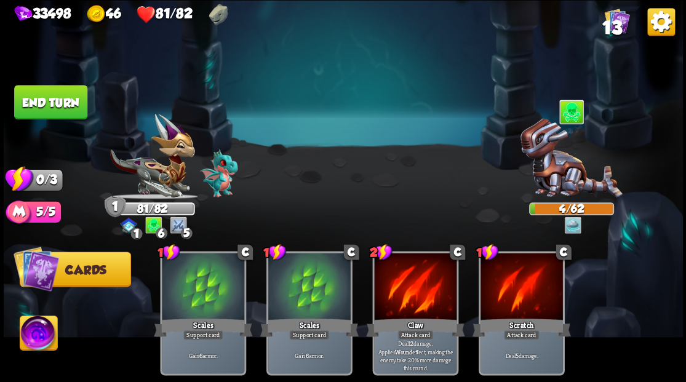
click at [39, 99] on button "End turn" at bounding box center [50, 102] width 73 height 34
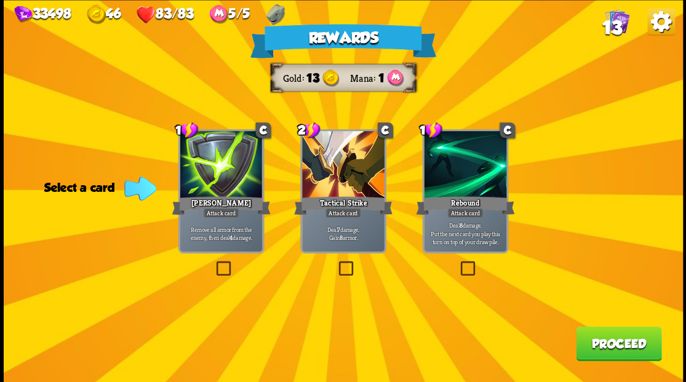
click at [214, 263] on label at bounding box center [214, 263] width 0 height 0
click at [0, 0] on input "checkbox" at bounding box center [0, 0] width 0 height 0
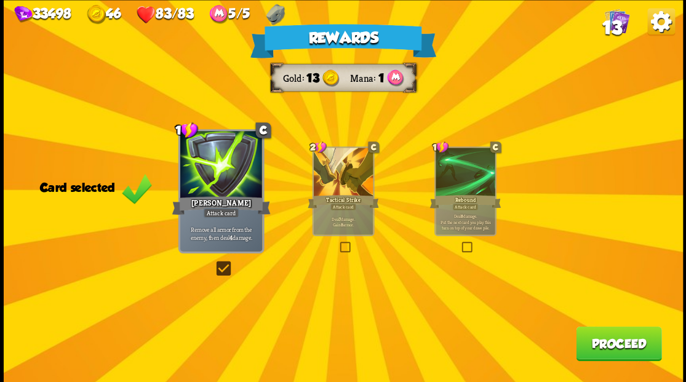
click at [610, 341] on button "Proceed" at bounding box center [619, 343] width 86 height 34
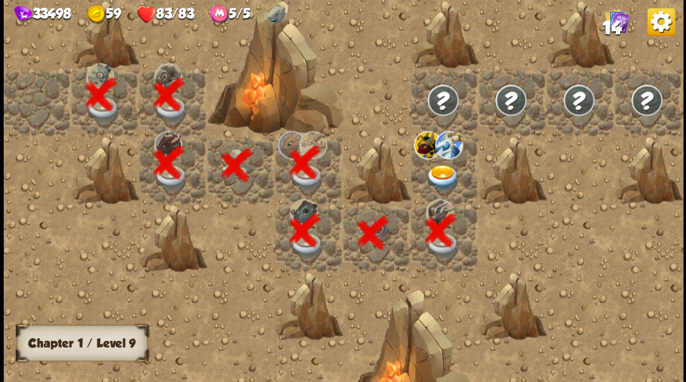
click at [439, 175] on img at bounding box center [443, 177] width 34 height 26
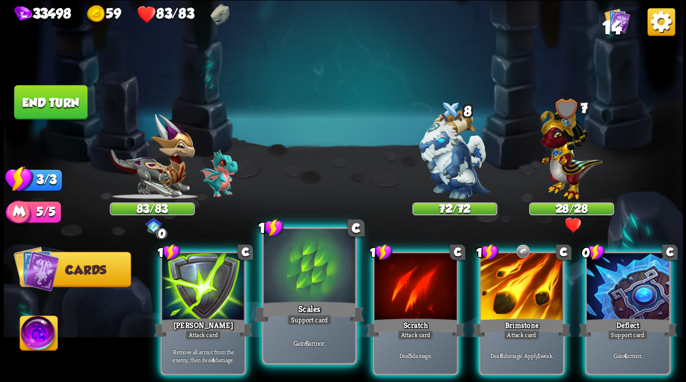
click at [294, 253] on div at bounding box center [308, 267] width 91 height 77
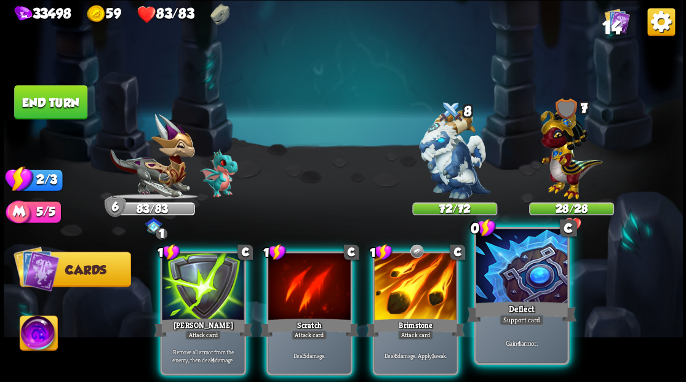
click at [524, 303] on div "Deflect" at bounding box center [521, 311] width 110 height 25
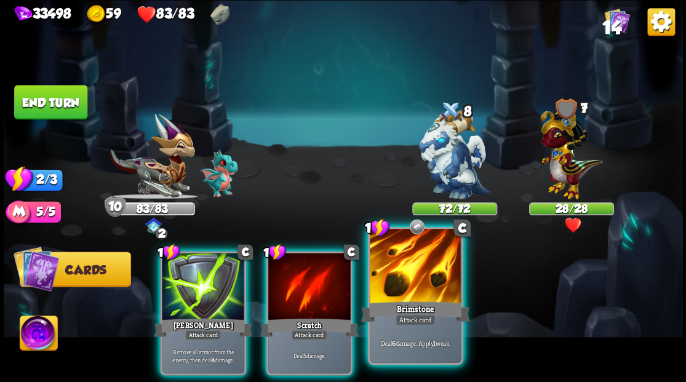
drag, startPoint x: 413, startPoint y: 290, endPoint x: 426, endPoint y: 252, distance: 39.7
click at [413, 289] on div at bounding box center [415, 267] width 91 height 77
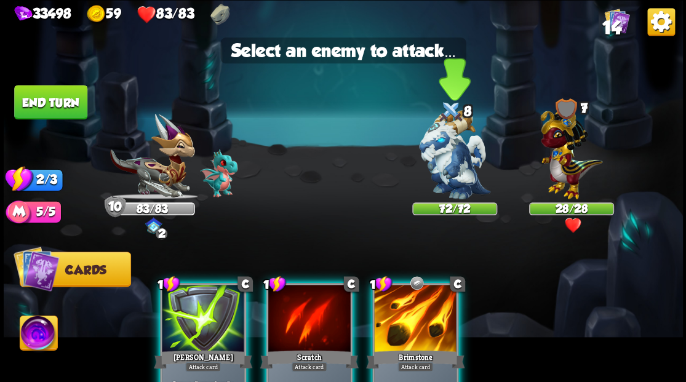
click at [447, 163] on img at bounding box center [454, 154] width 71 height 89
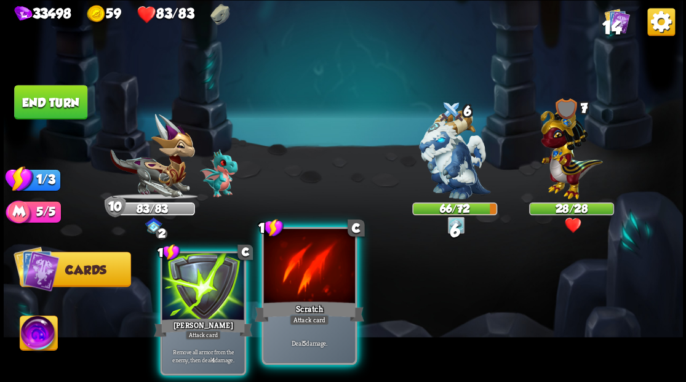
click at [298, 305] on div "Scratch" at bounding box center [309, 311] width 110 height 25
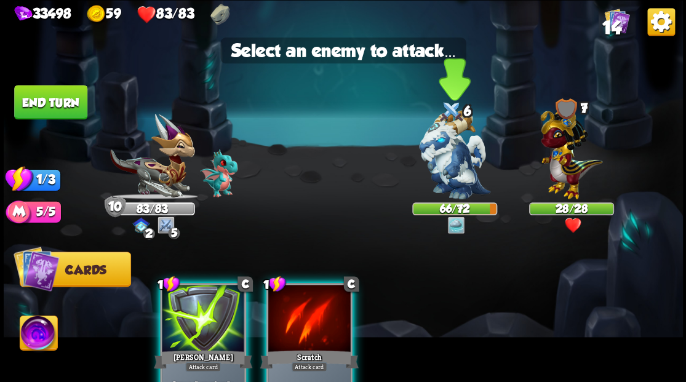
click at [462, 139] on img at bounding box center [454, 154] width 71 height 89
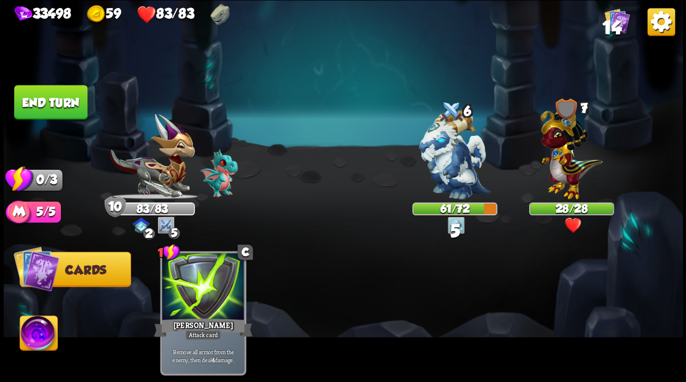
click at [50, 100] on button "End turn" at bounding box center [50, 102] width 73 height 34
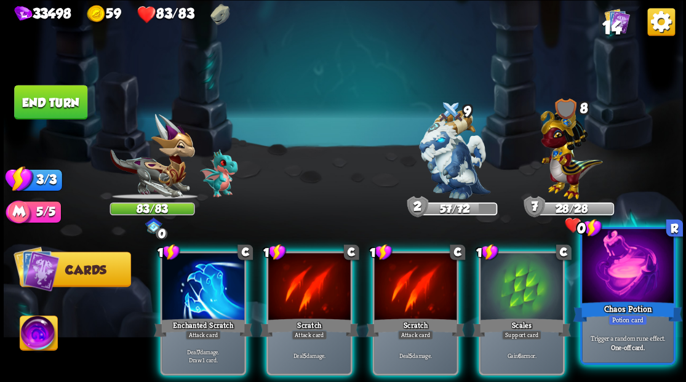
click at [615, 281] on div at bounding box center [627, 267] width 91 height 77
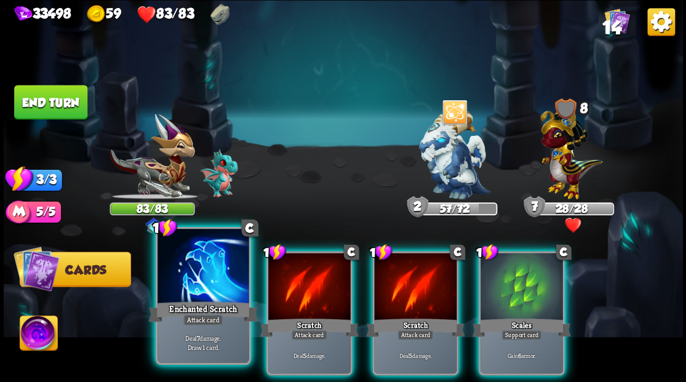
click at [210, 302] on div "Enchanted Scratch" at bounding box center [203, 311] width 110 height 25
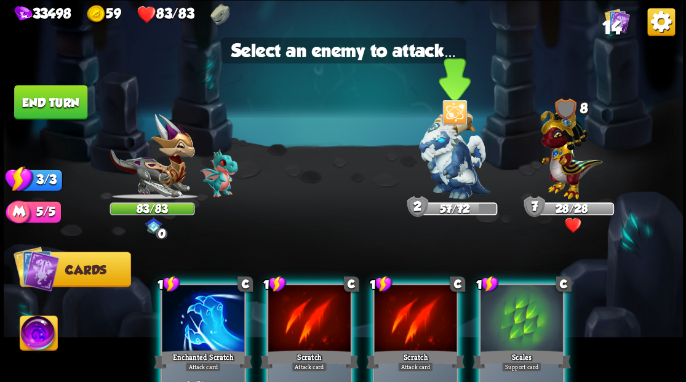
click at [444, 151] on img at bounding box center [454, 154] width 71 height 89
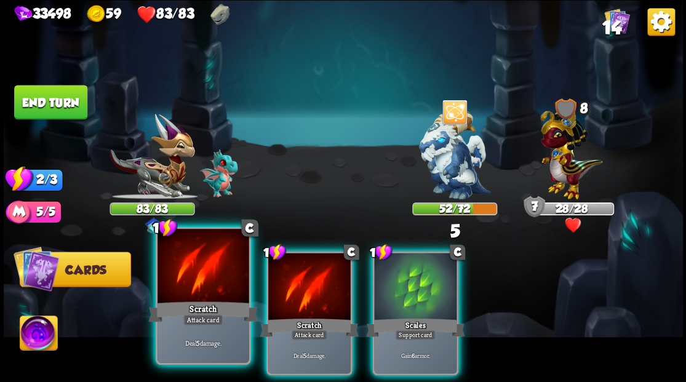
click at [191, 274] on div at bounding box center [203, 267] width 91 height 77
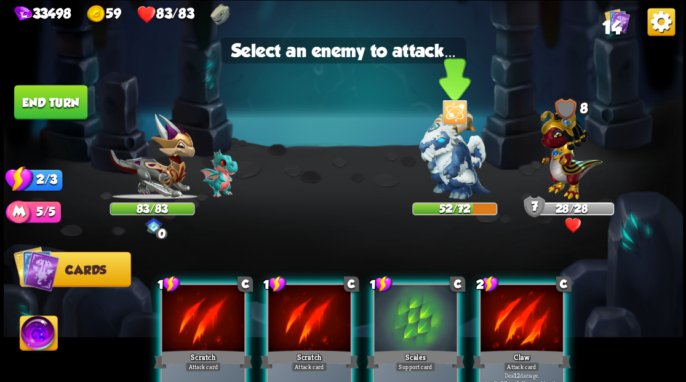
click at [453, 164] on img at bounding box center [454, 154] width 71 height 89
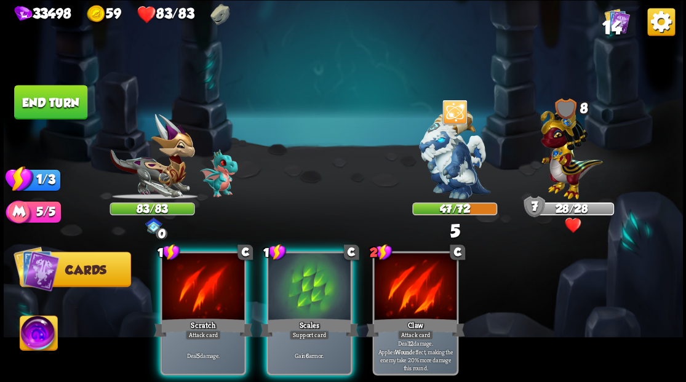
click at [577, 158] on img at bounding box center [571, 150] width 62 height 97
